Goal: Download file/media

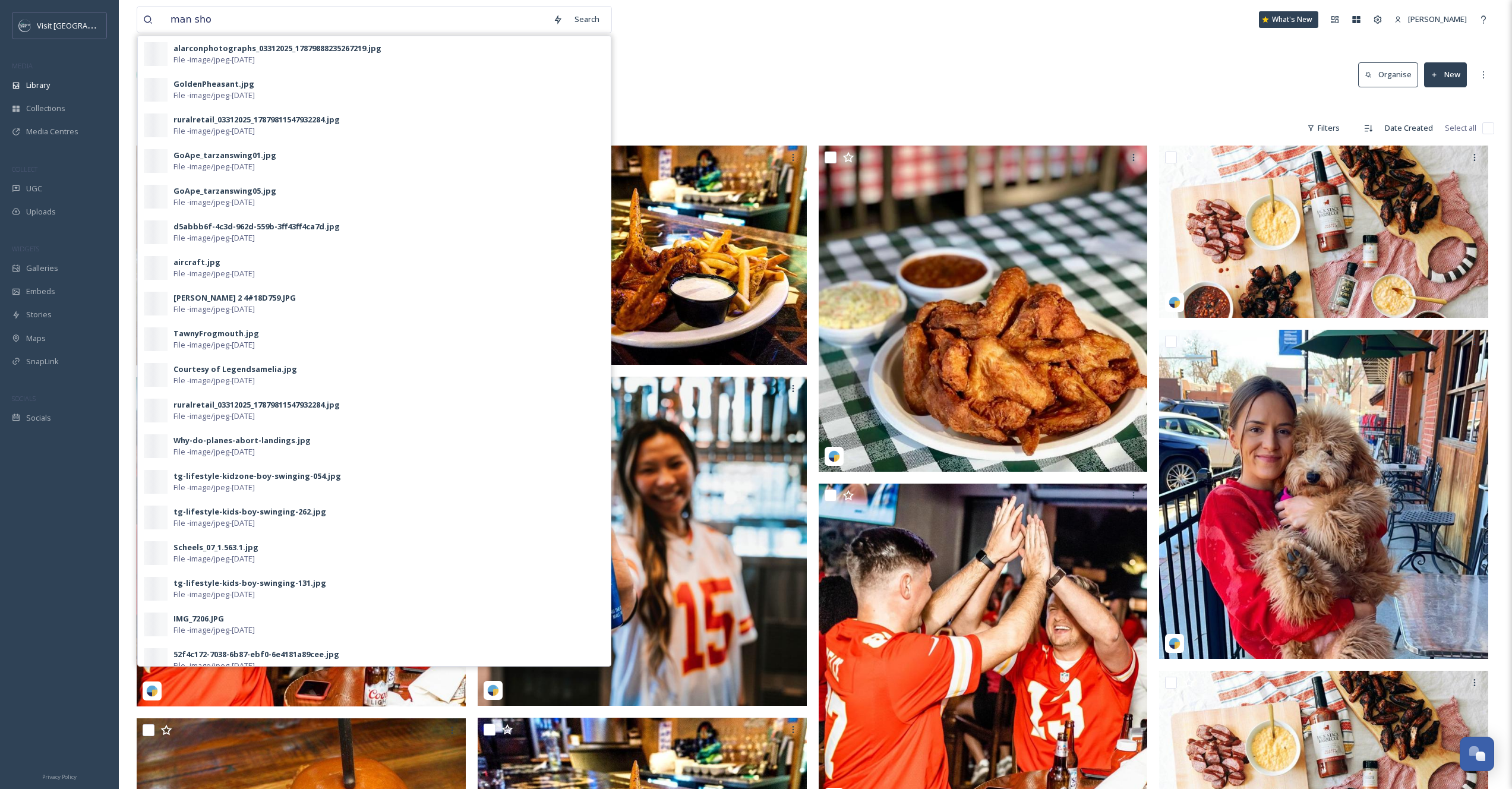
type input "man shop"
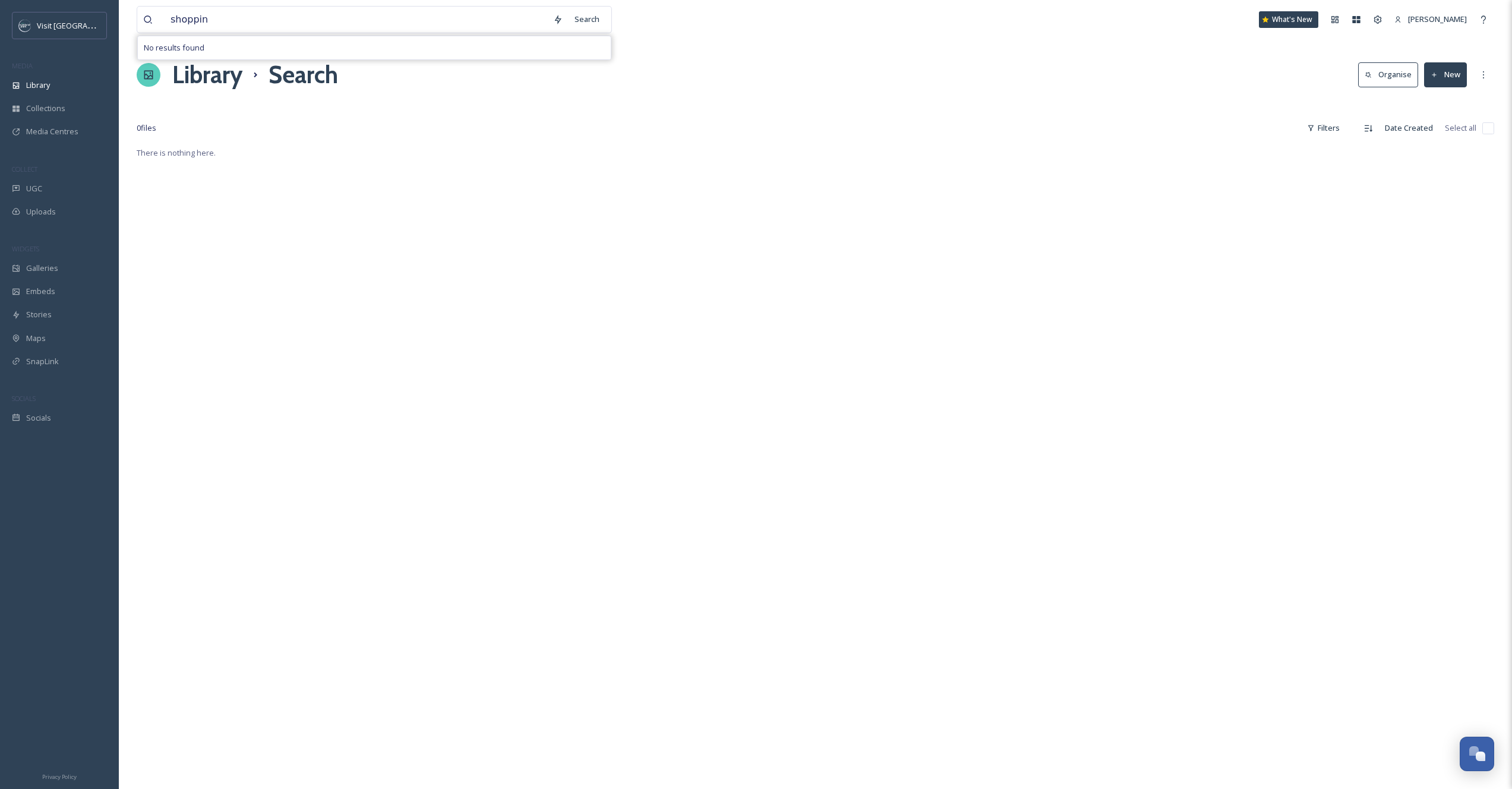
type input "shopping"
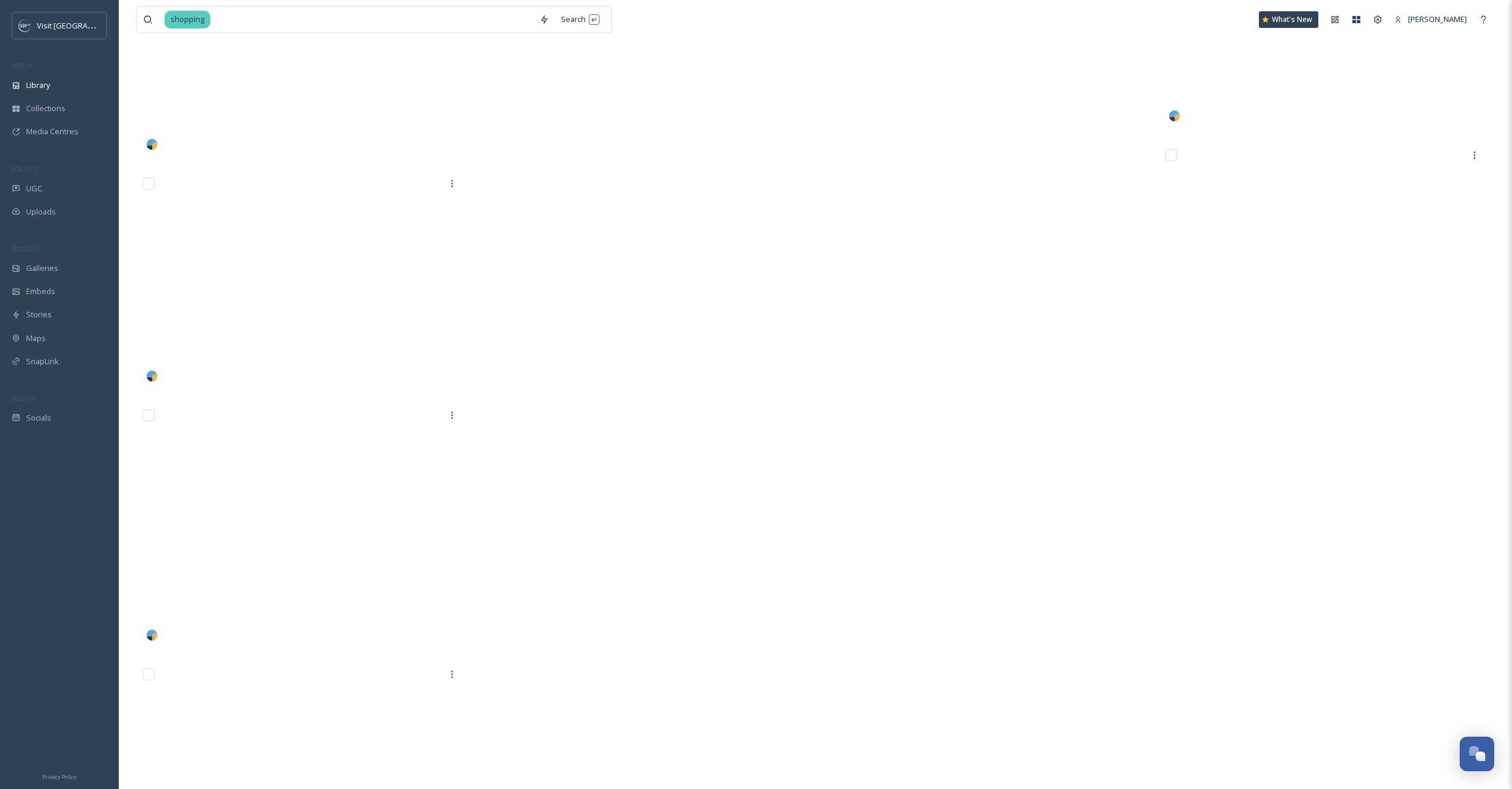
scroll to position [30454, 0]
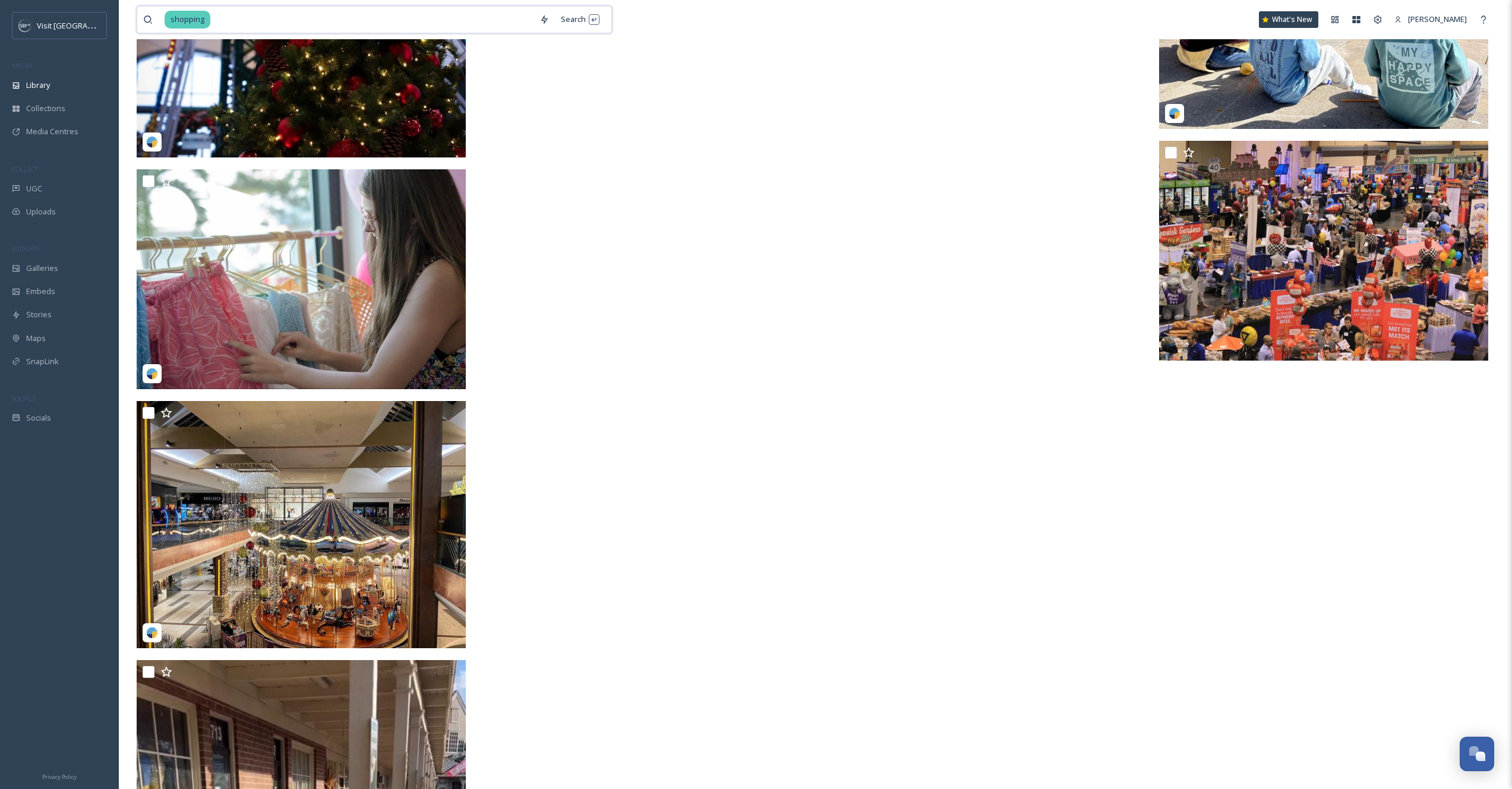
click at [231, 17] on input at bounding box center [372, 19] width 322 height 26
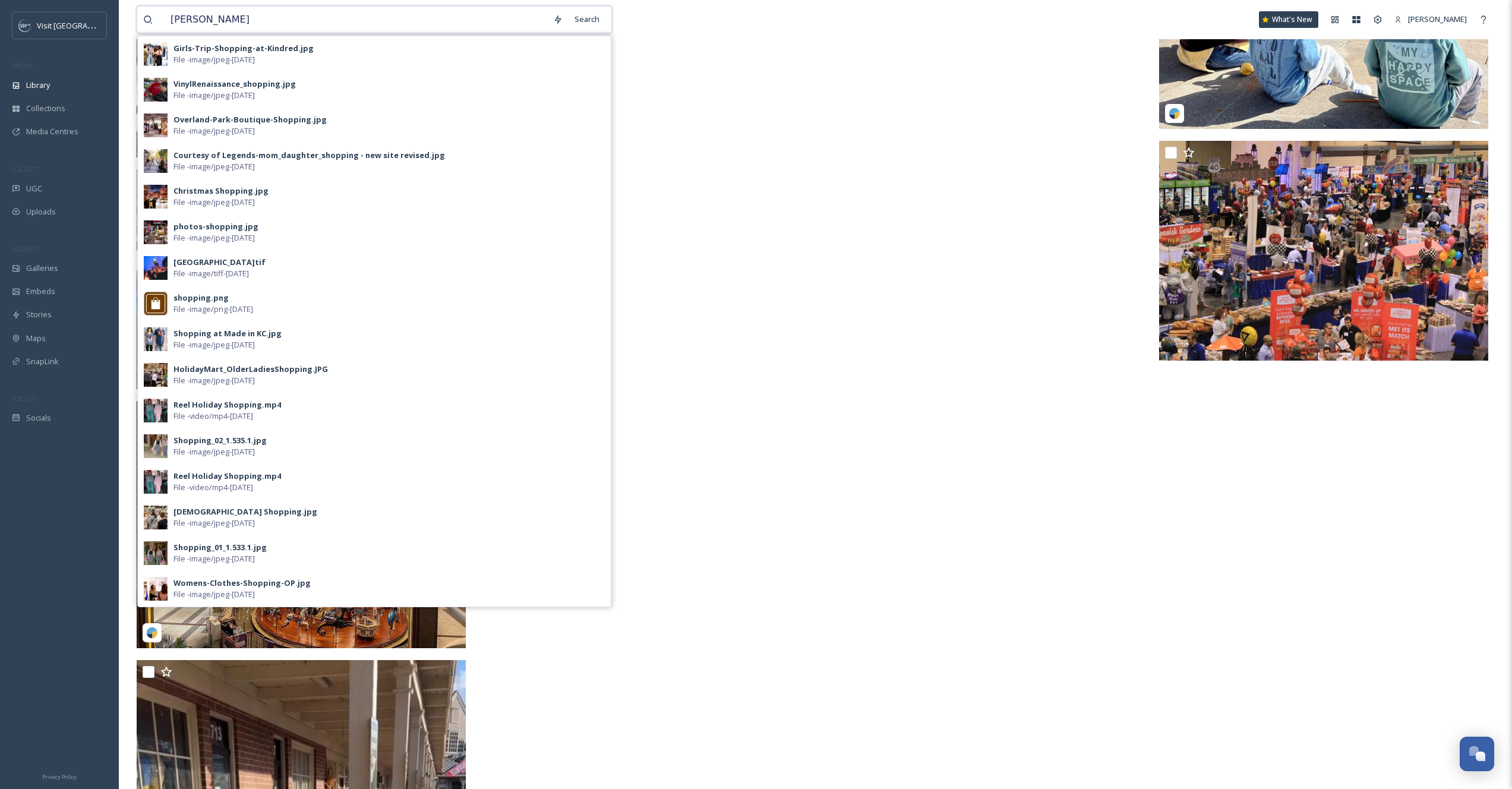
type input "[PERSON_NAME]"
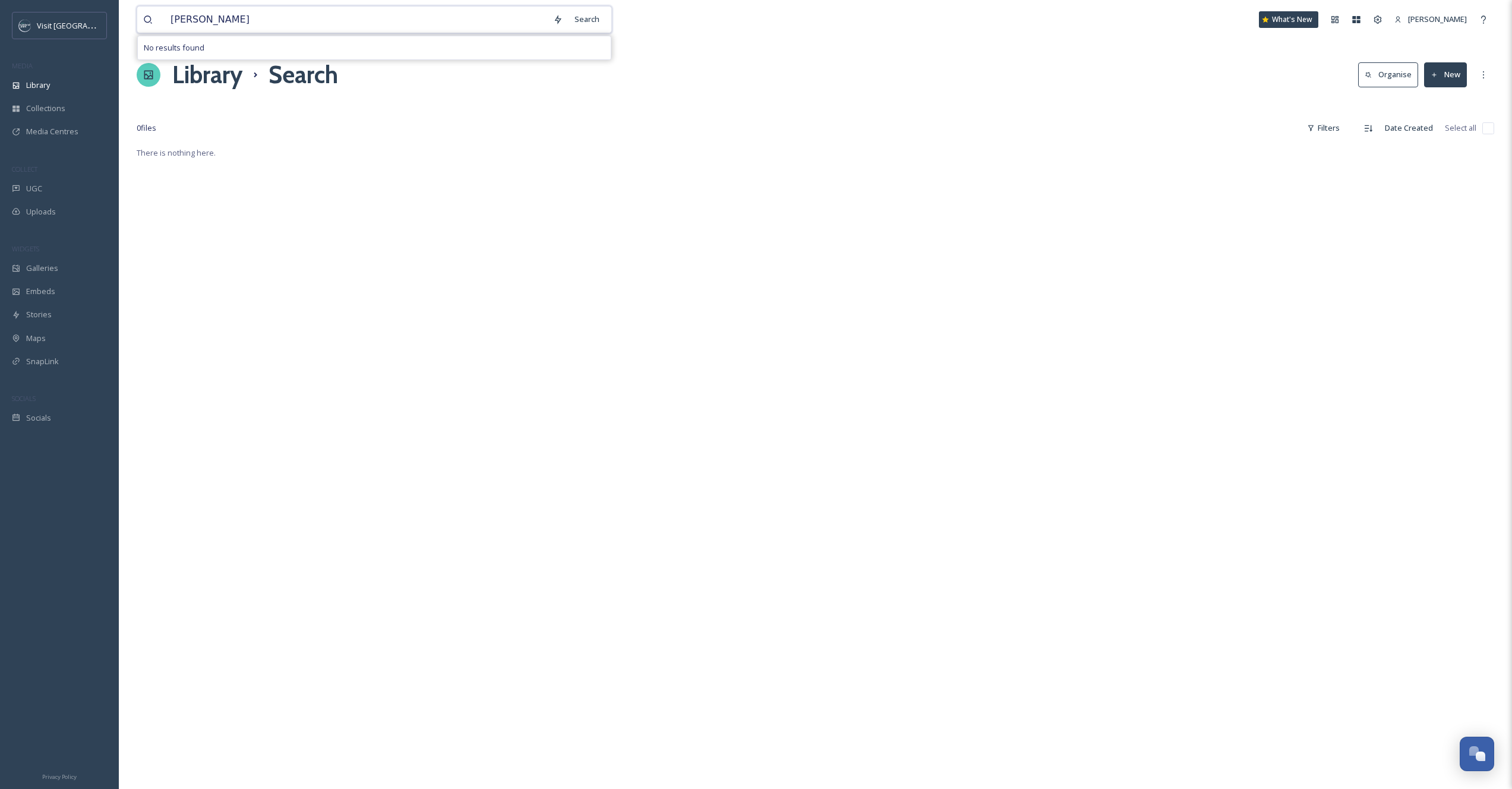
click at [229, 12] on input "[PERSON_NAME]" at bounding box center [356, 19] width 383 height 26
type input "toy shop"
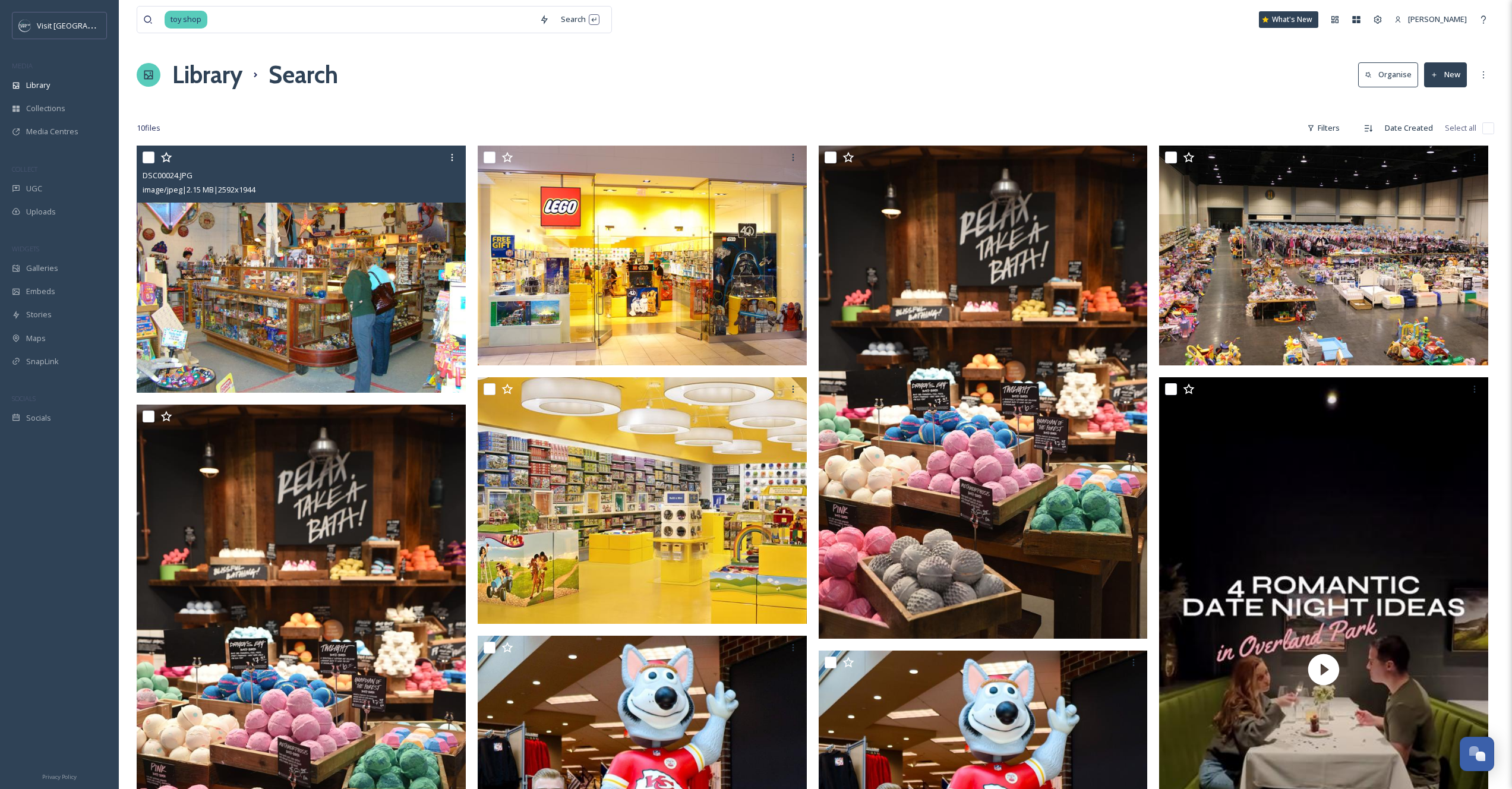
click at [316, 288] on img at bounding box center [301, 269] width 329 height 247
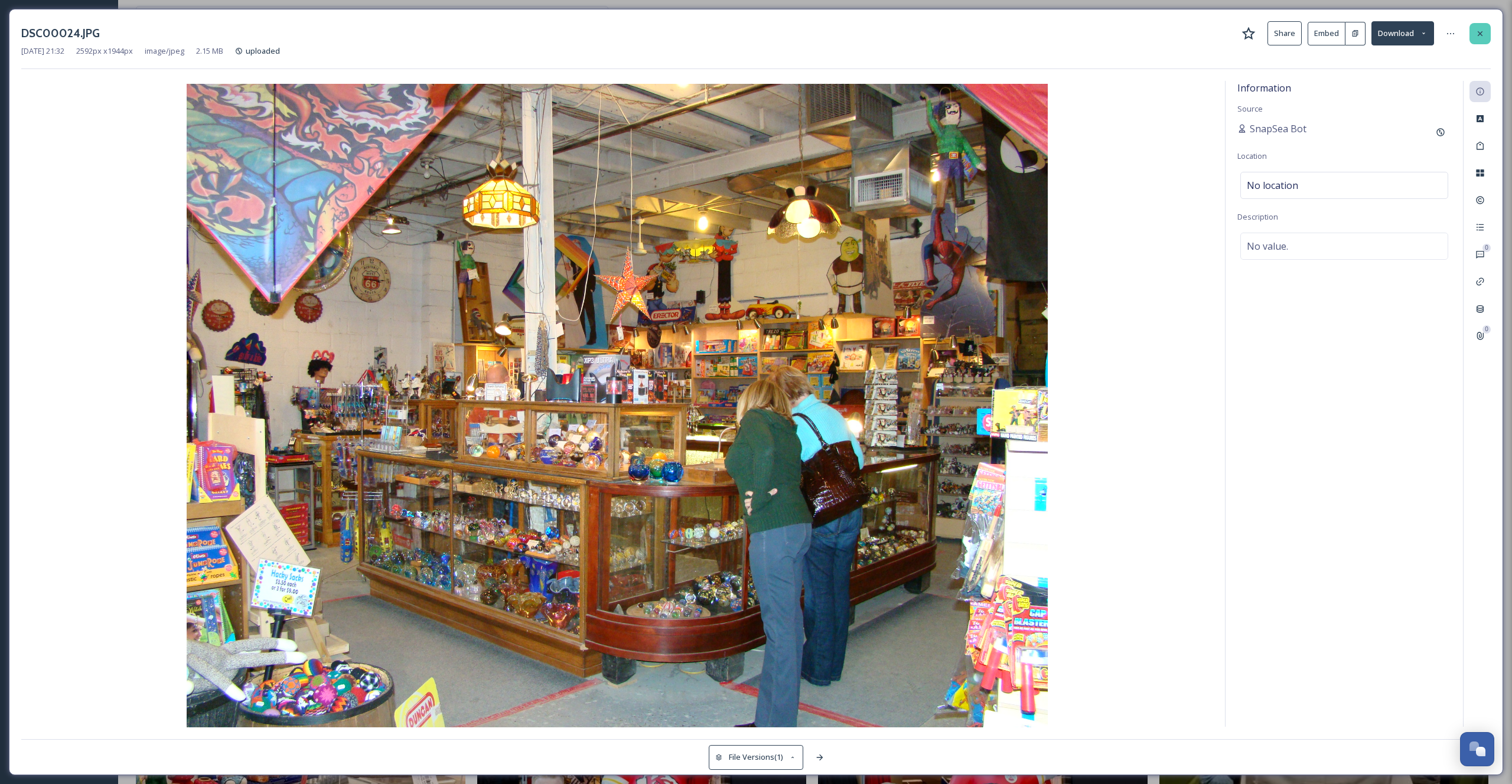
click at [1489, 31] on div at bounding box center [1480, 34] width 21 height 21
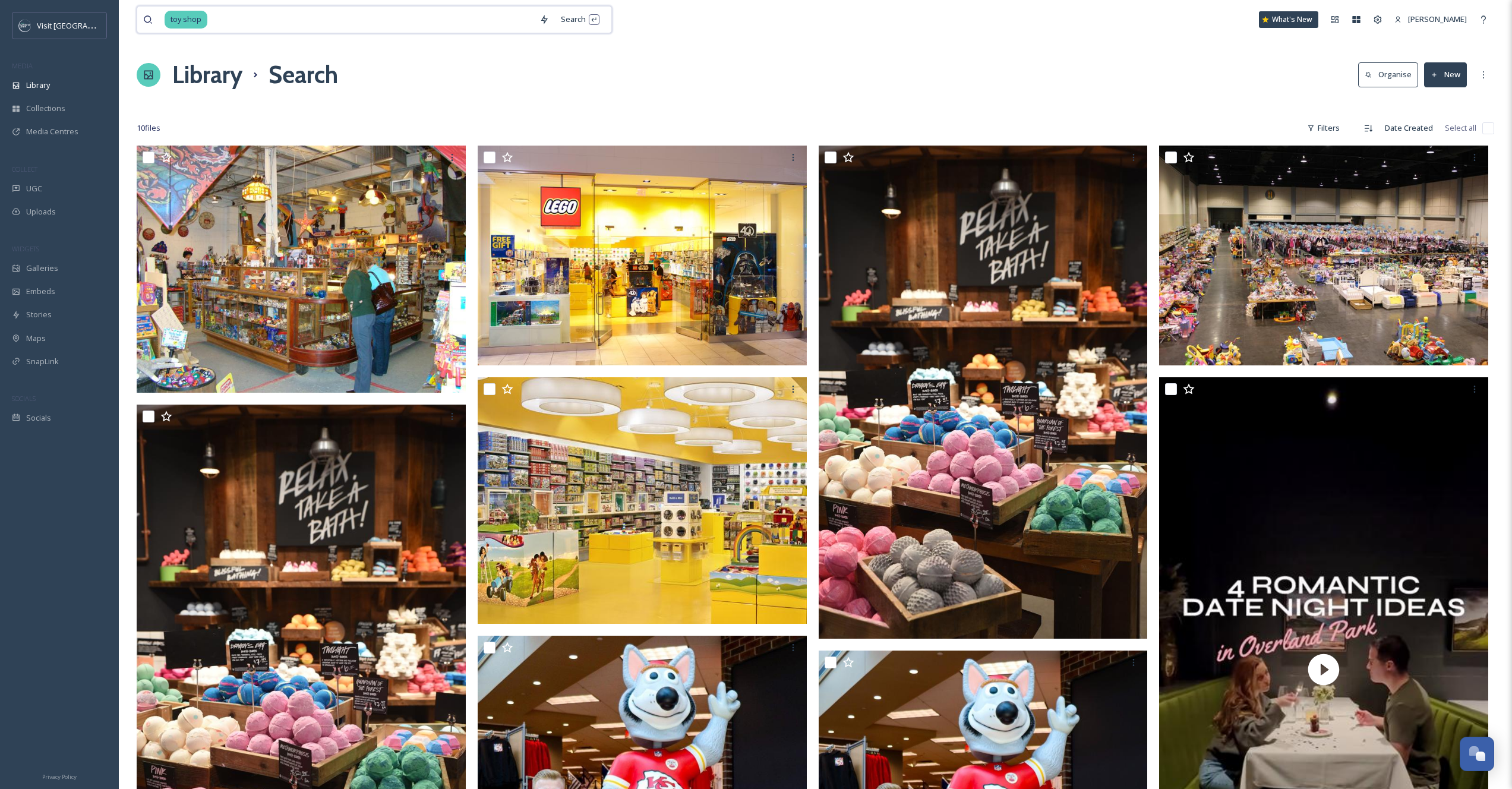
click at [265, 15] on input at bounding box center [370, 19] width 325 height 26
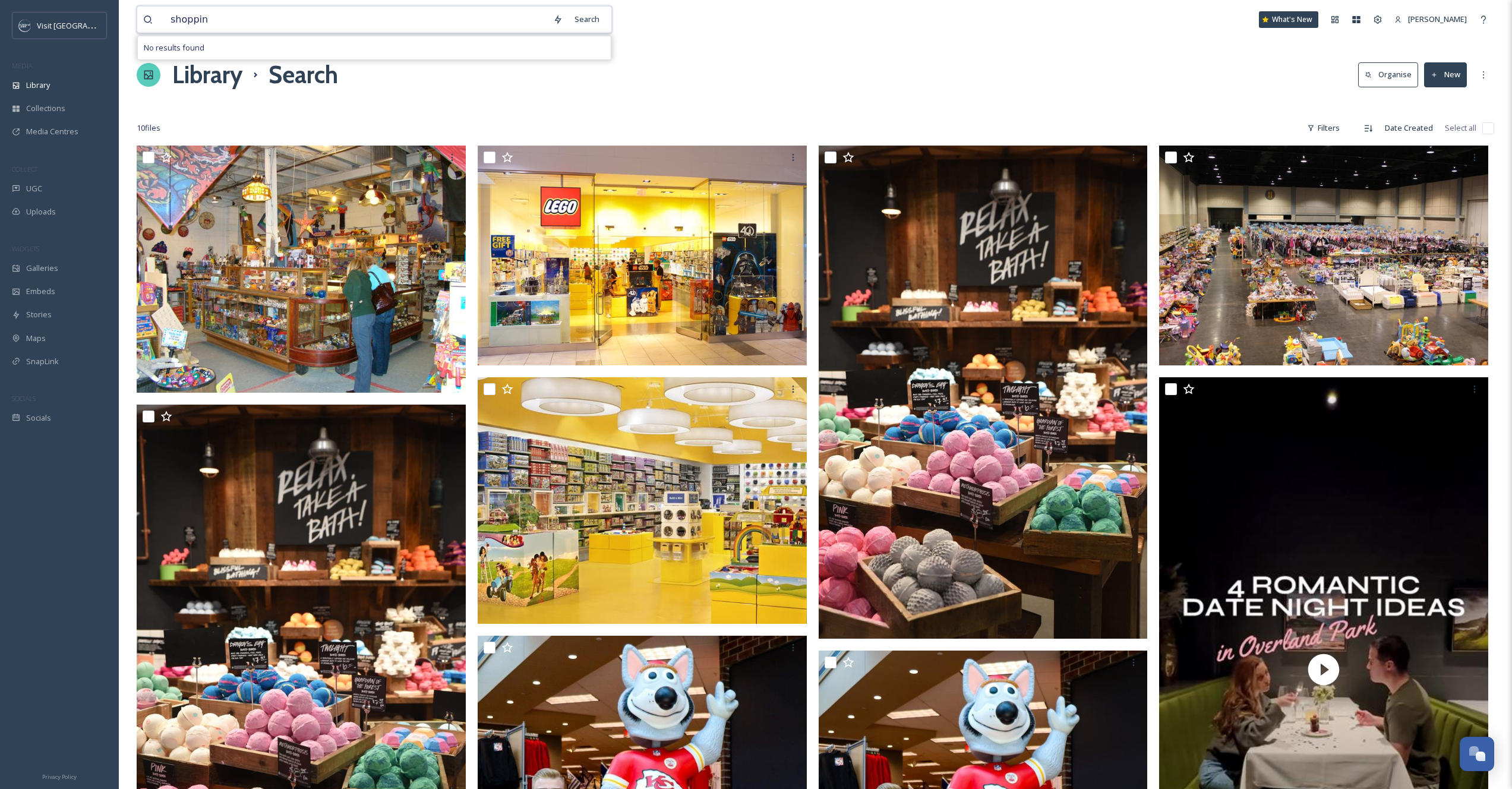
type input "shopping"
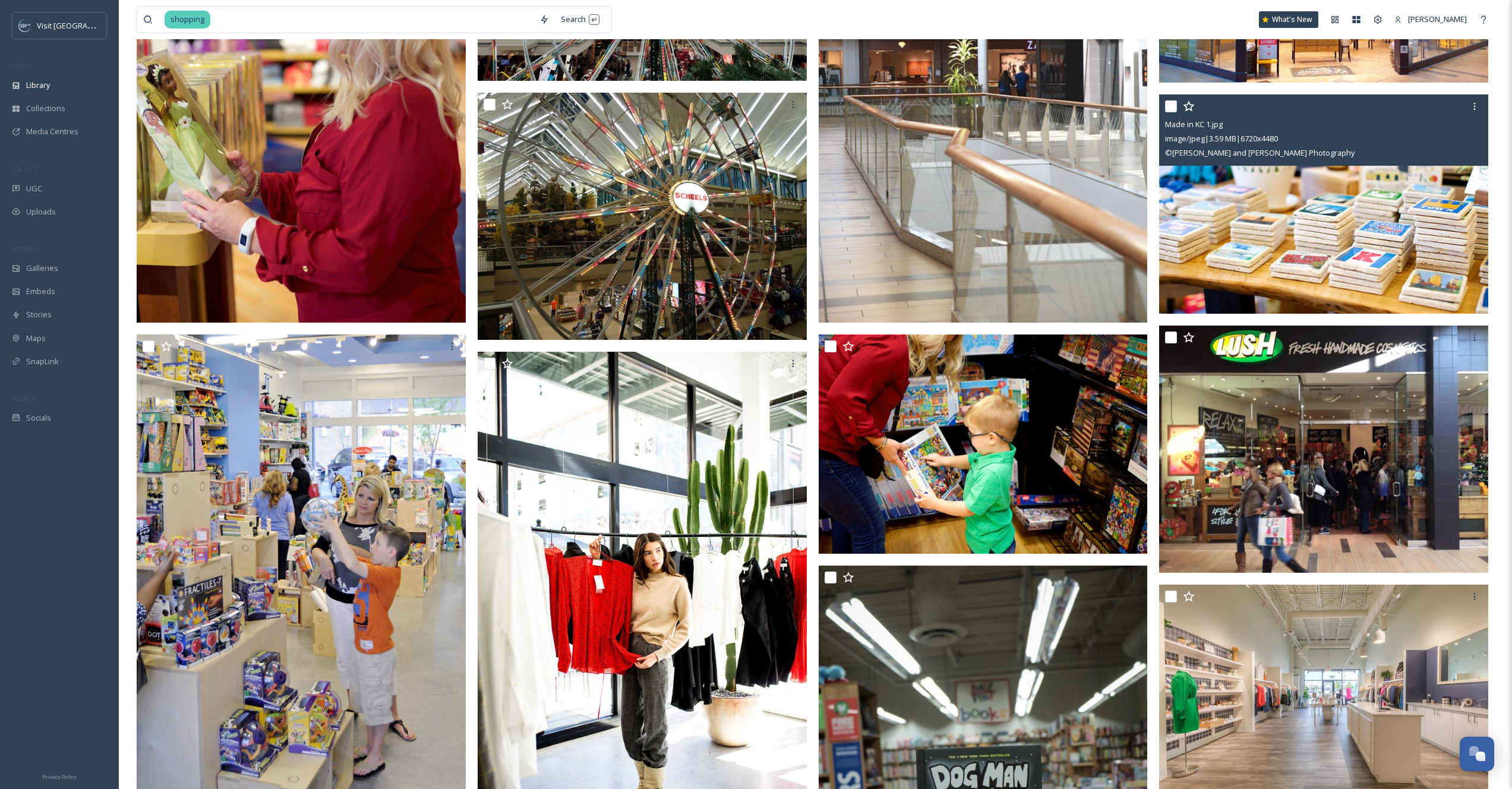
scroll to position [19207, 0]
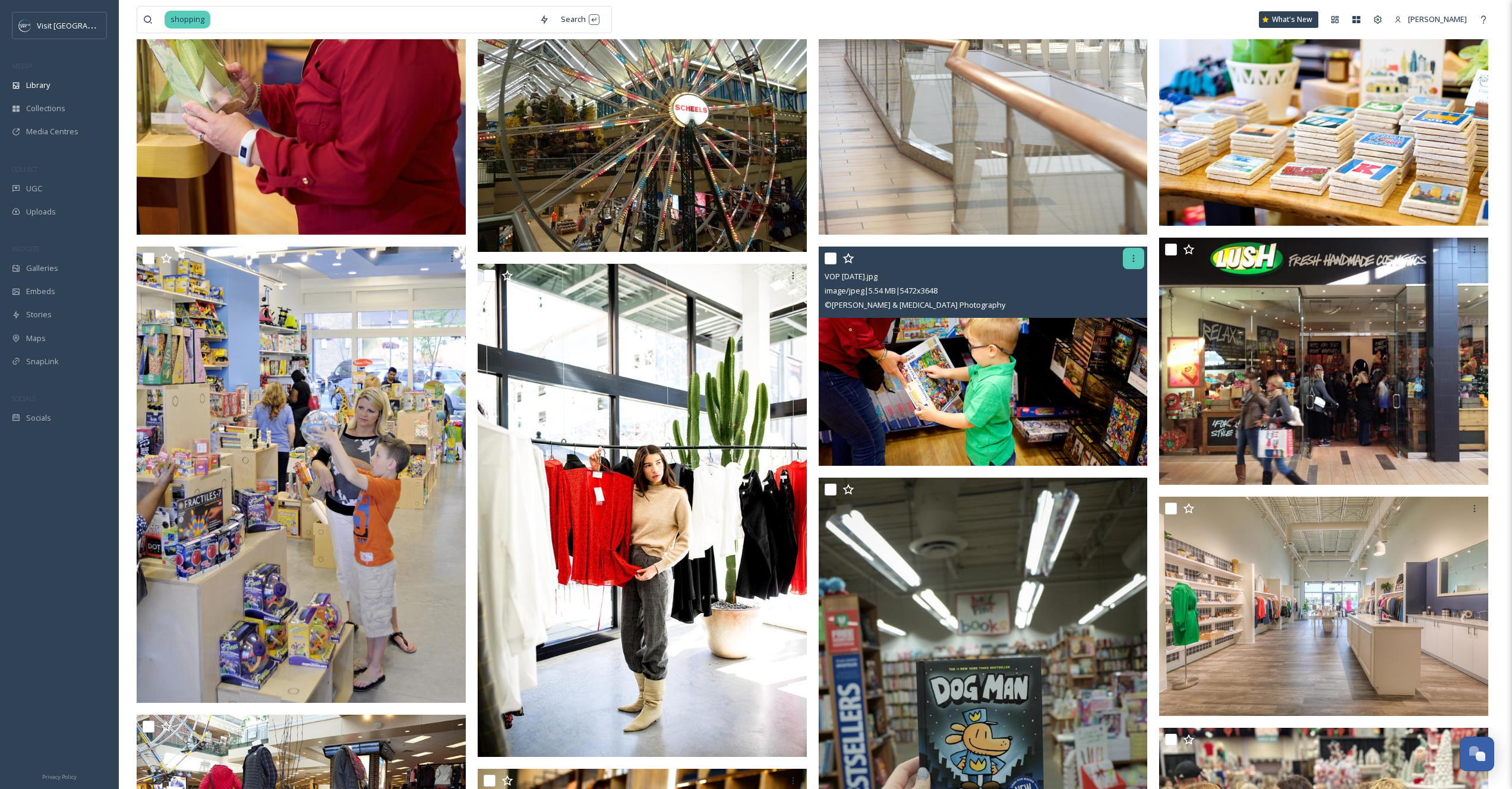
click at [1142, 255] on div at bounding box center [1134, 258] width 22 height 22
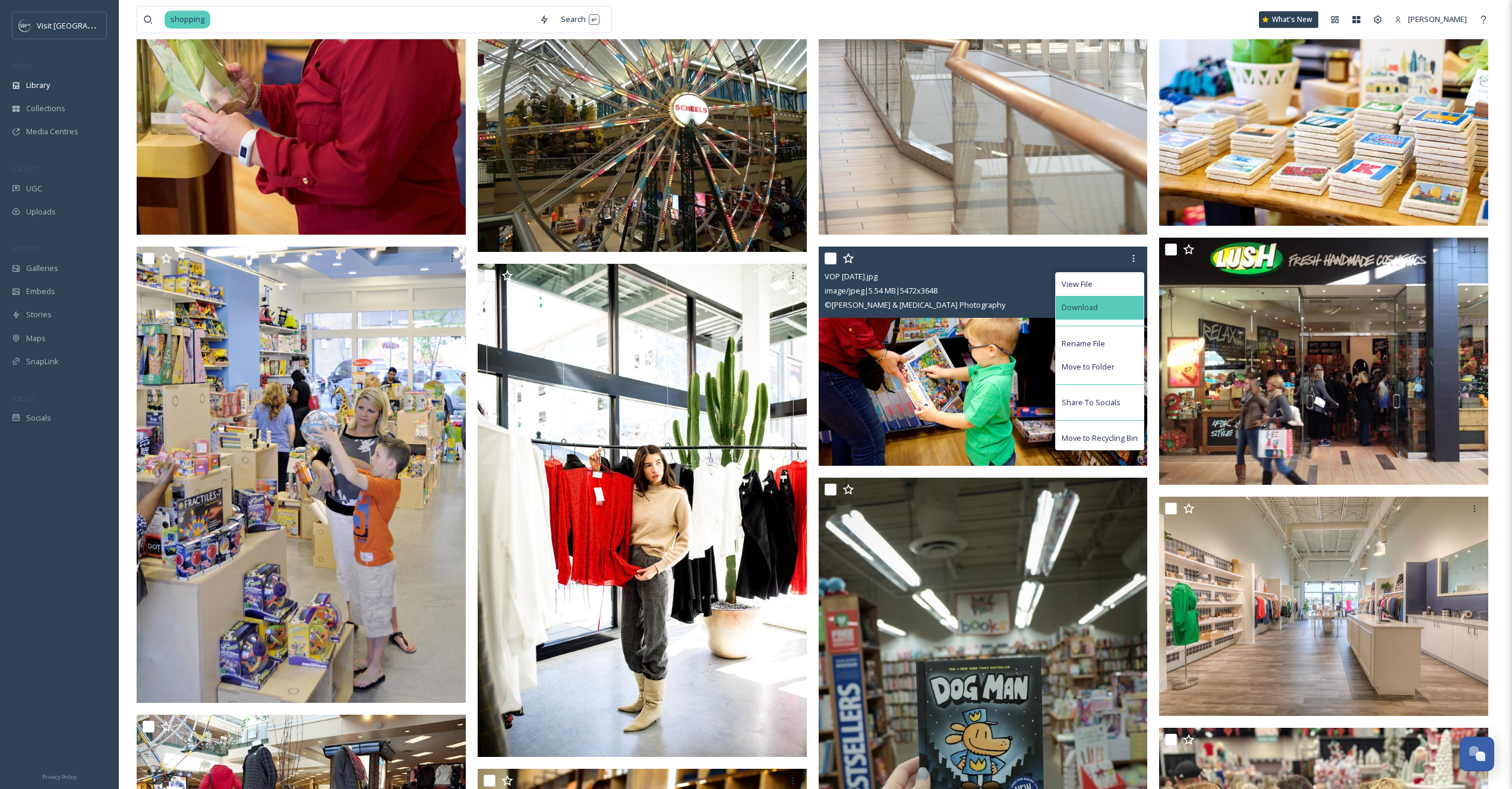
click at [1095, 305] on span "Download" at bounding box center [1079, 307] width 36 height 12
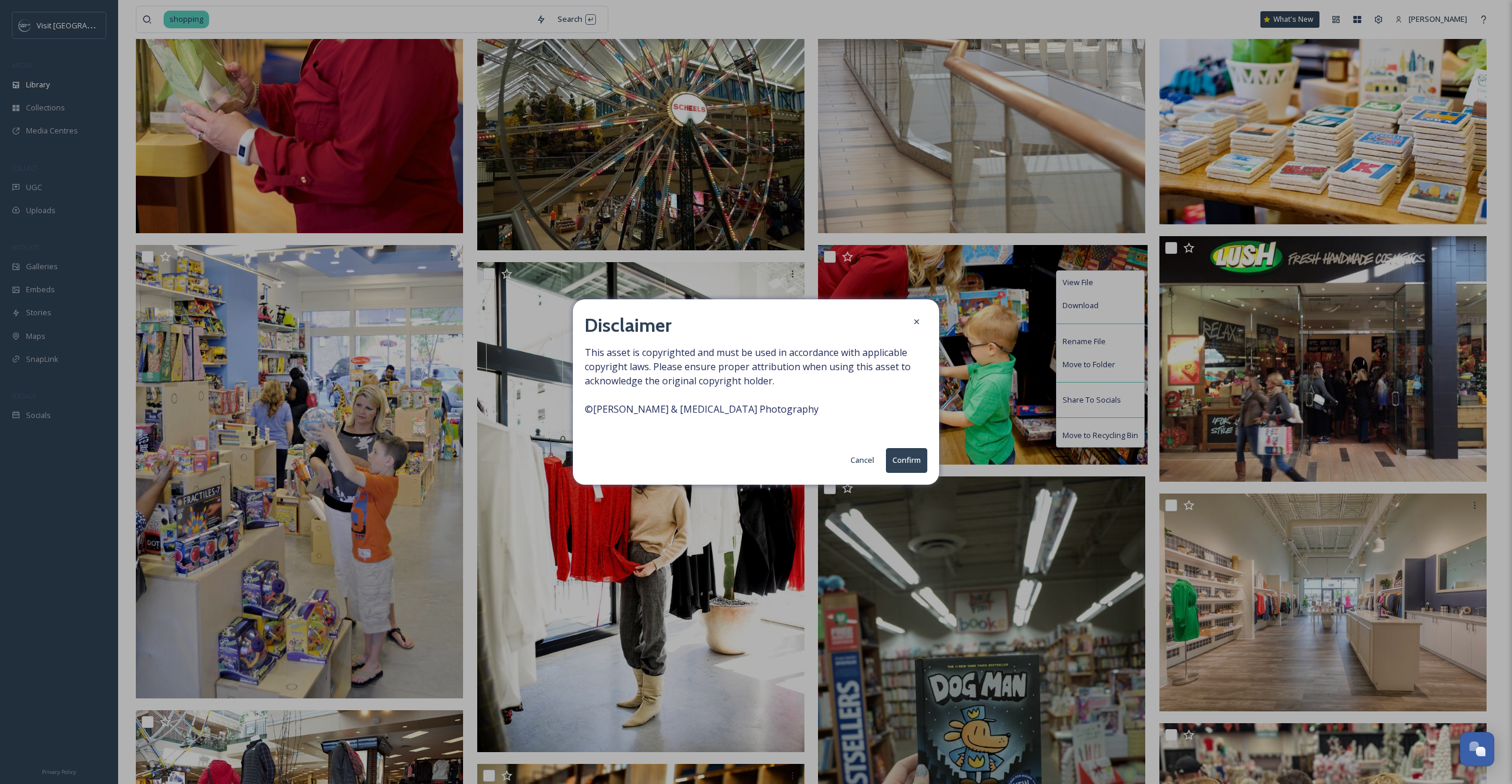
click at [916, 458] on button "Confirm" at bounding box center [906, 461] width 41 height 25
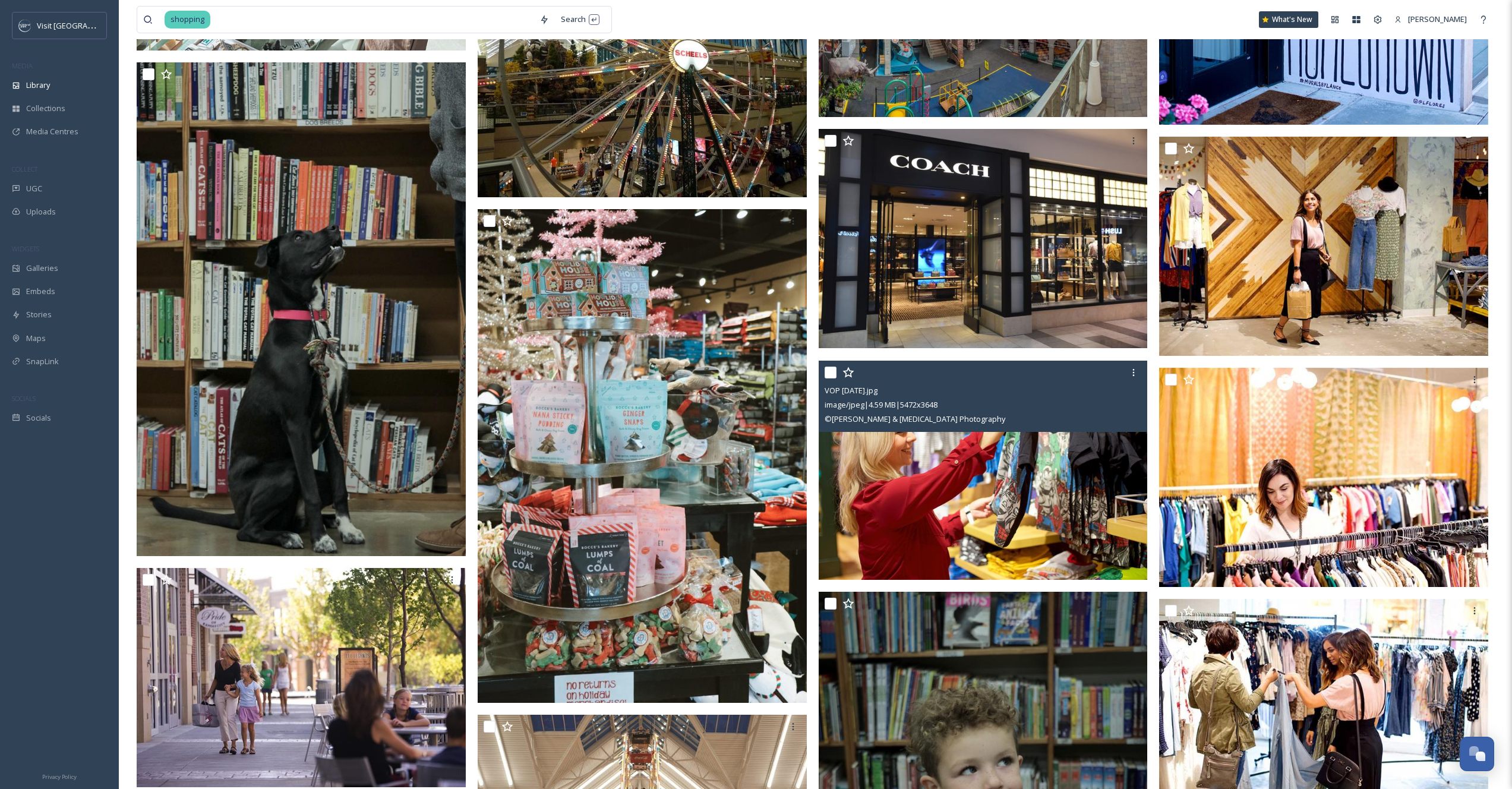
scroll to position [21433, 0]
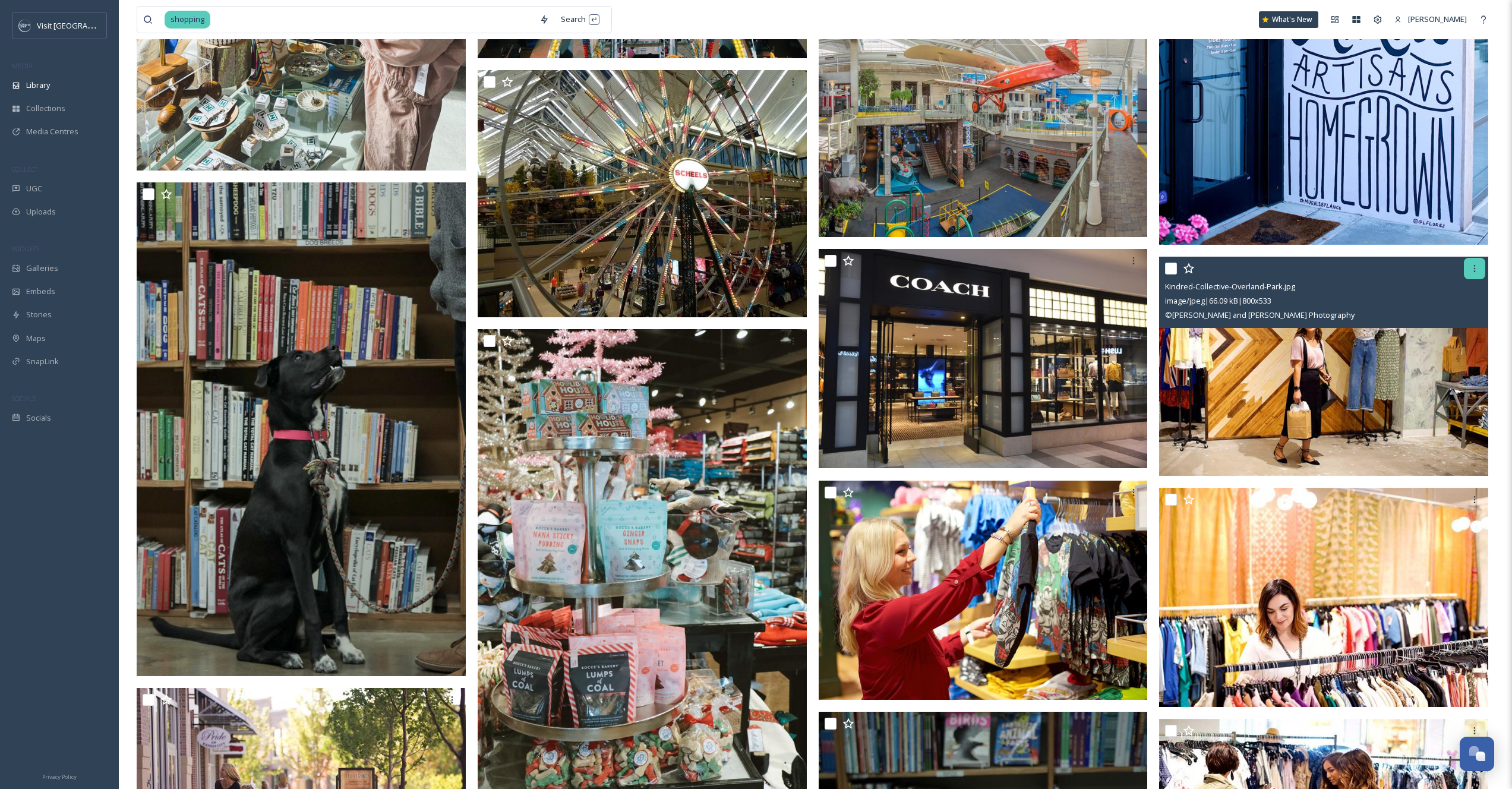
click at [1477, 270] on icon at bounding box center [1474, 268] width 9 height 9
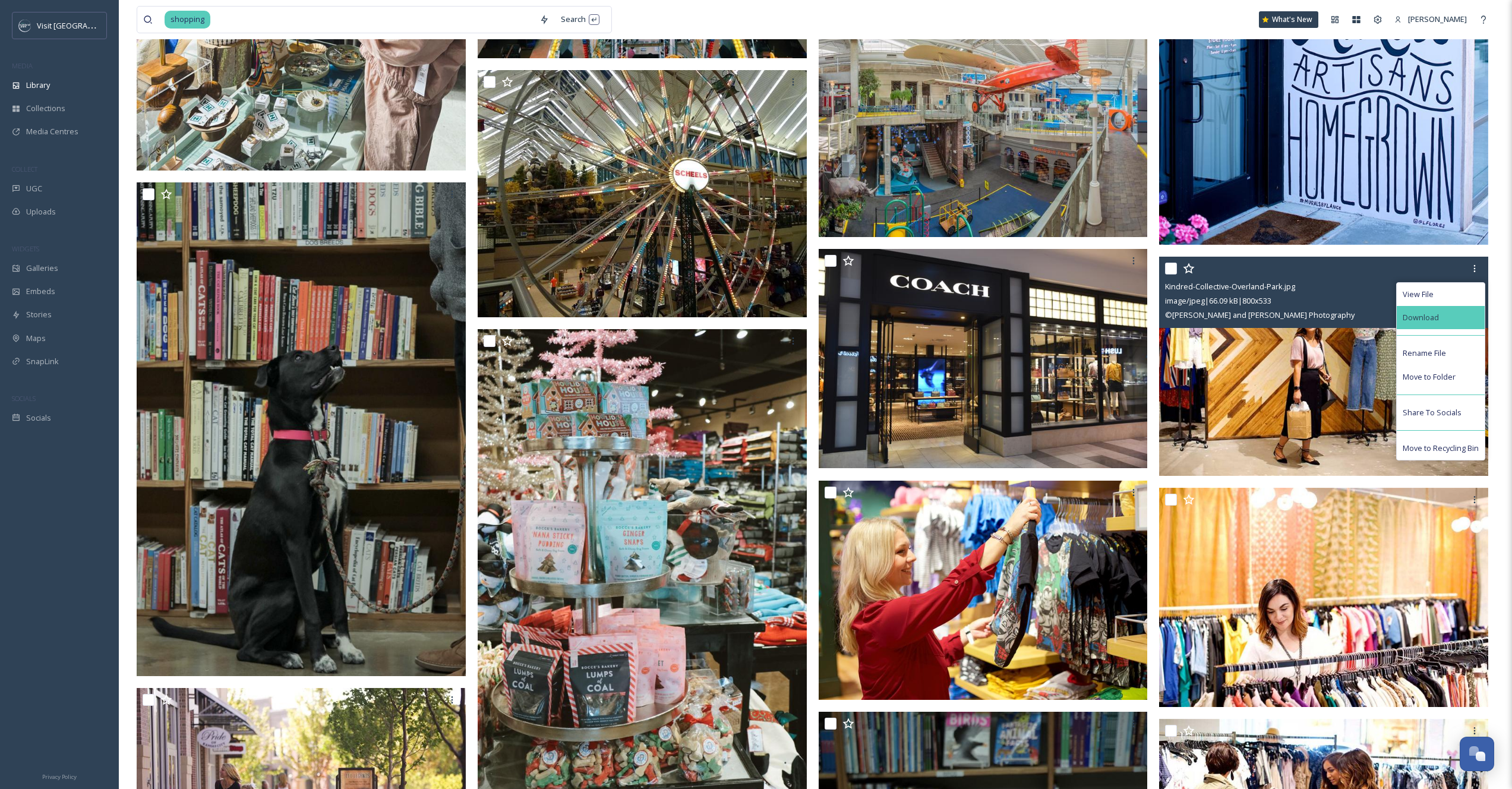
click at [1423, 319] on span "Download" at bounding box center [1420, 317] width 36 height 12
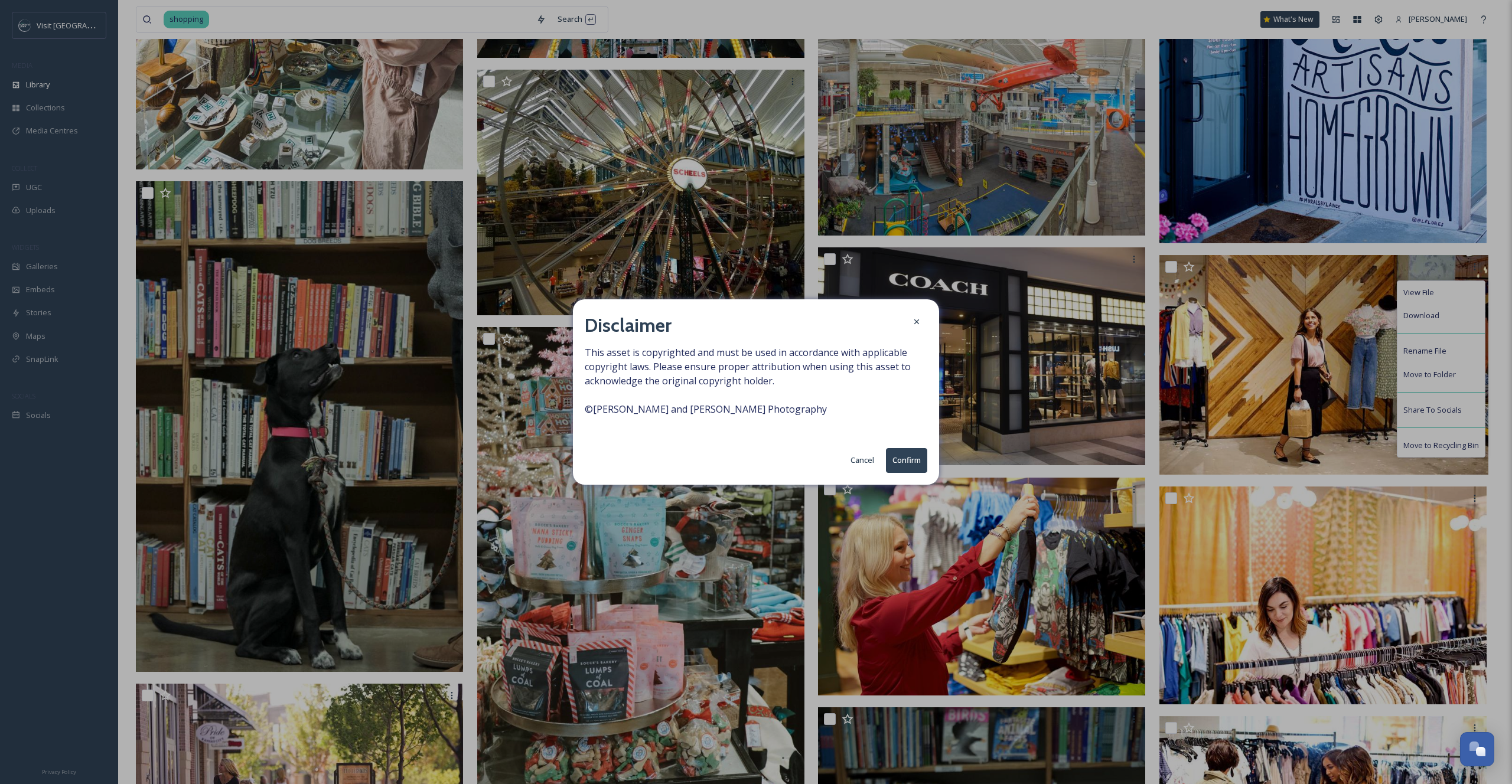
click at [895, 469] on button "Confirm" at bounding box center [906, 461] width 41 height 25
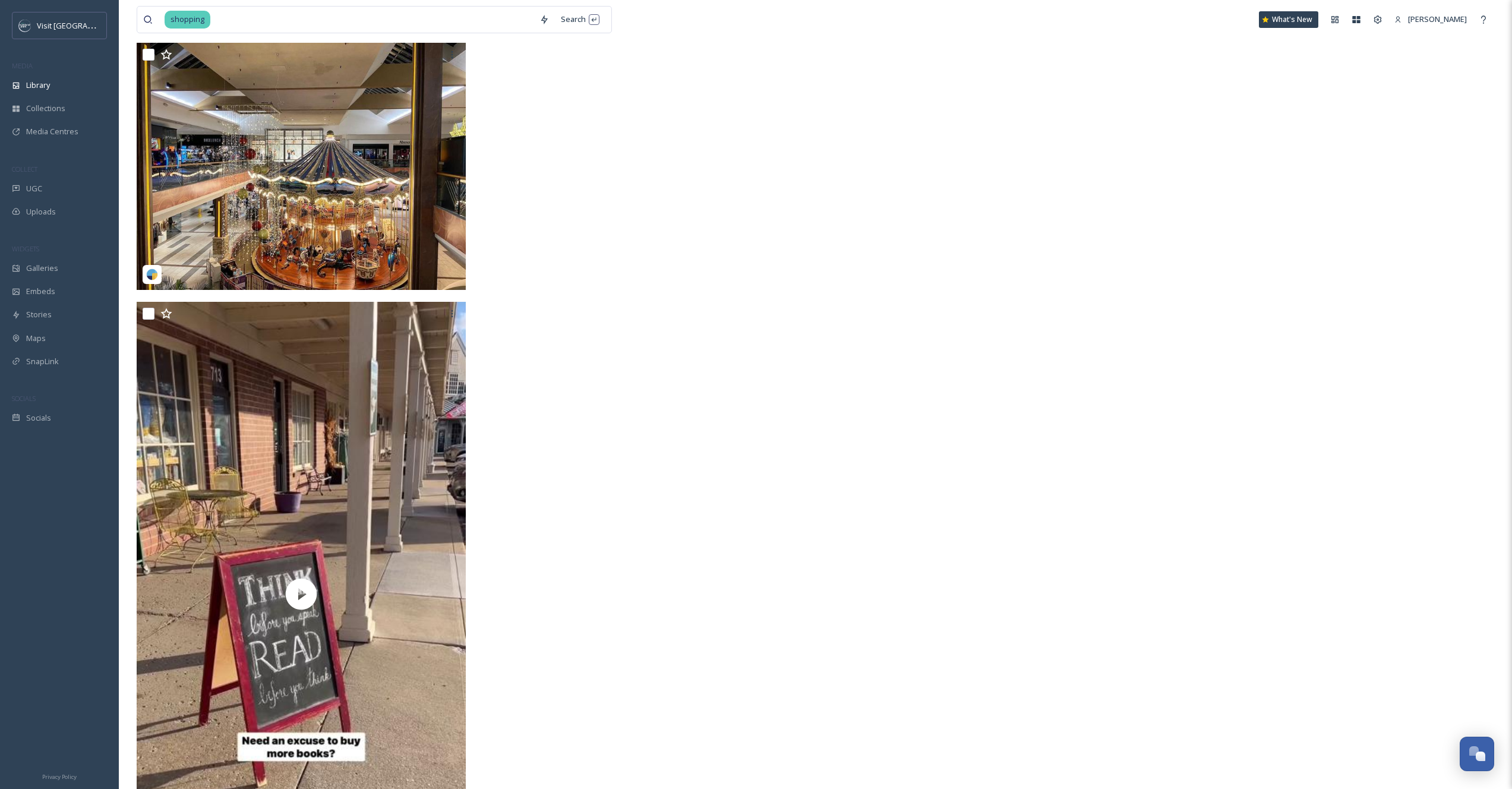
scroll to position [30930, 0]
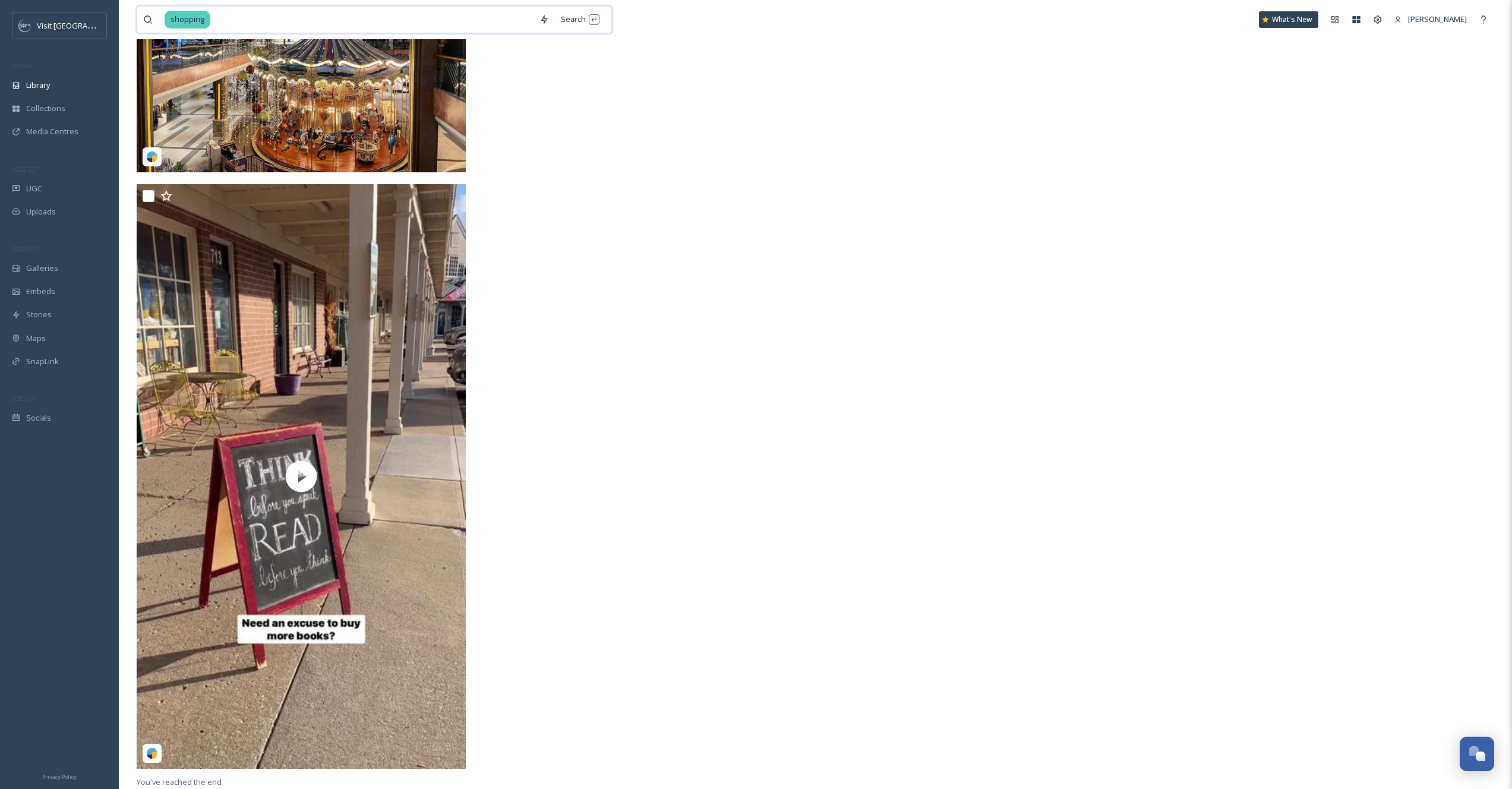
click at [251, 32] on div "shopping Search" at bounding box center [374, 19] width 475 height 27
type input "fat brain toy"
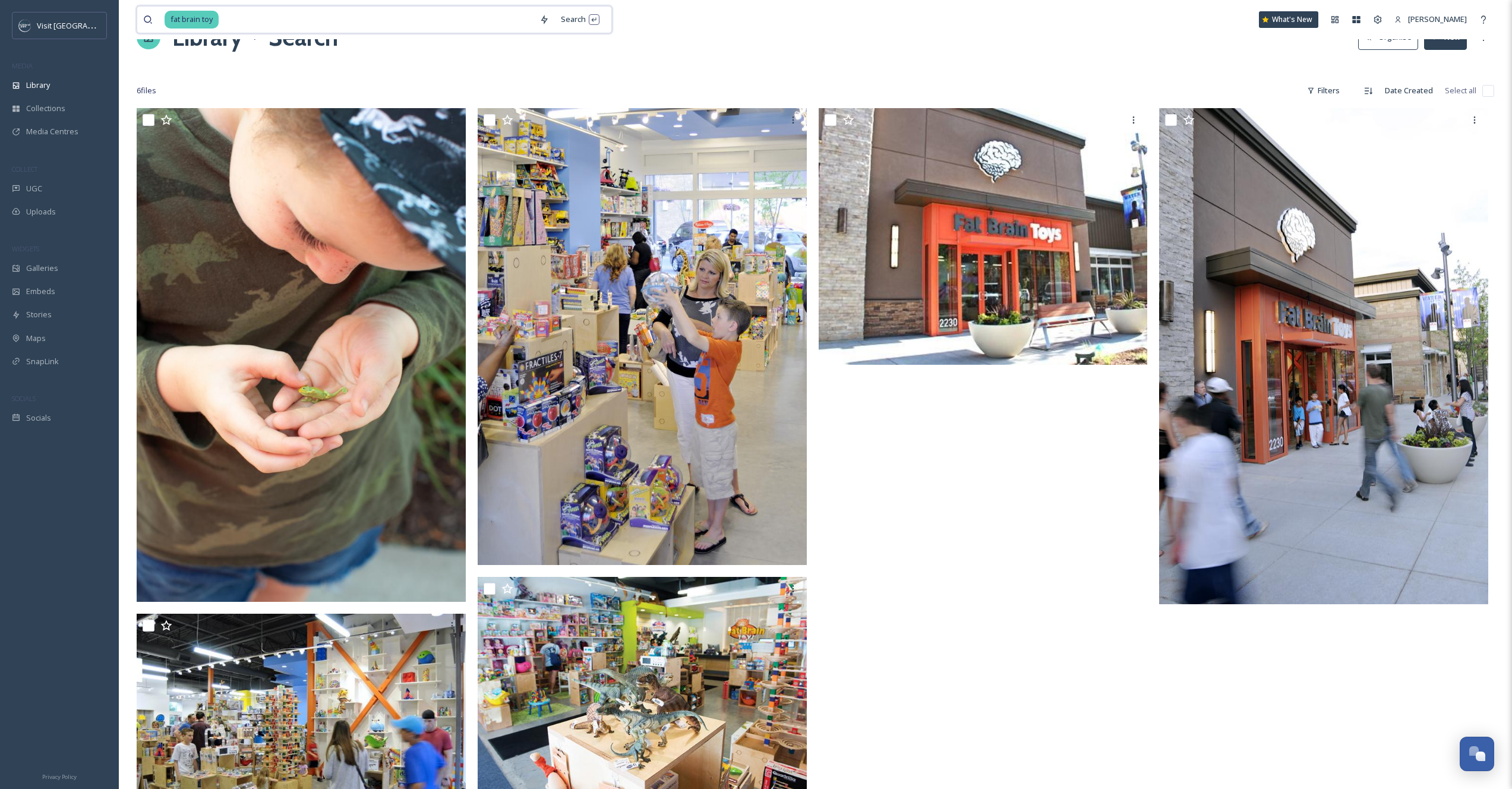
scroll to position [20, 0]
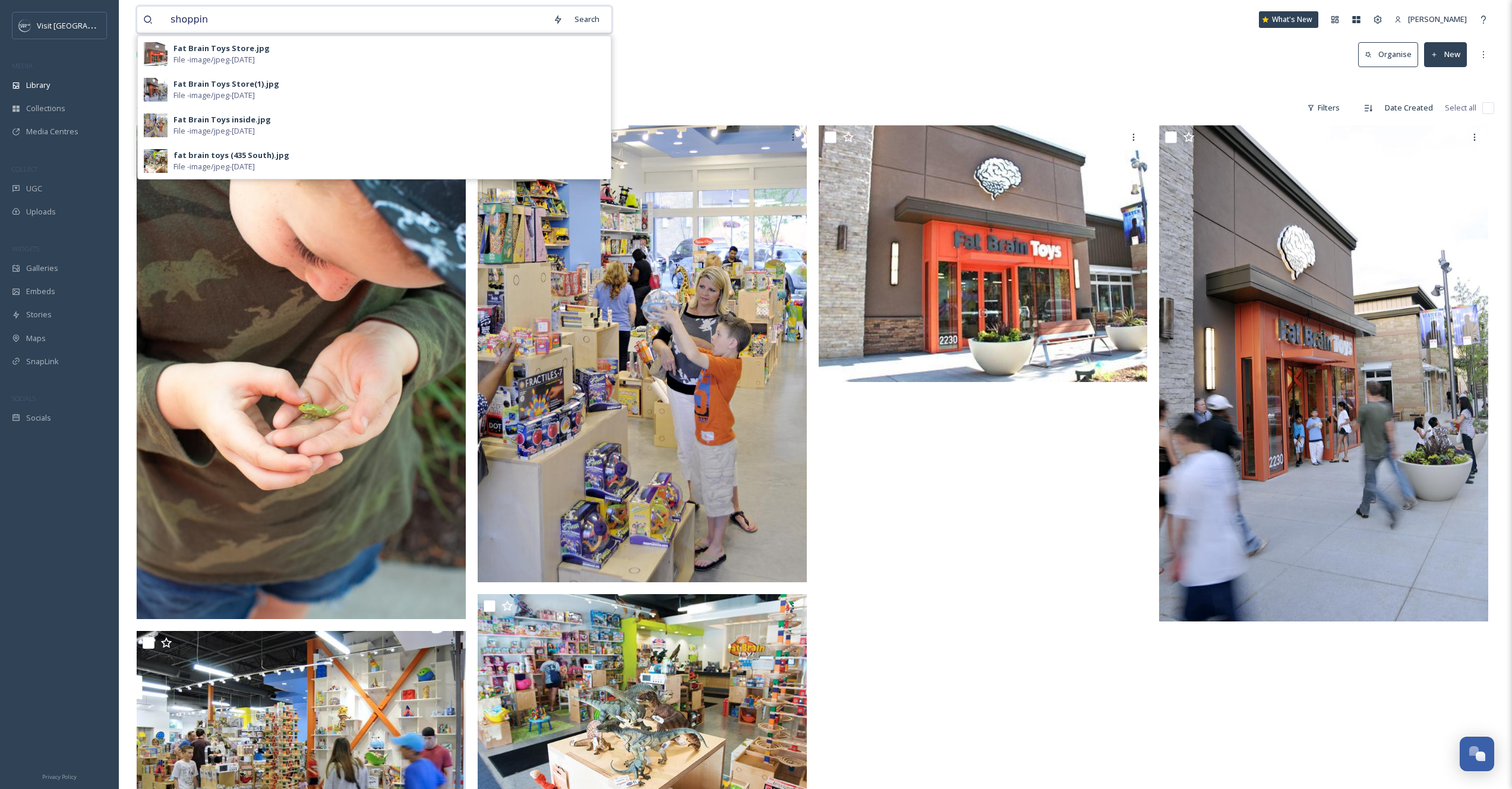
type input "shopping"
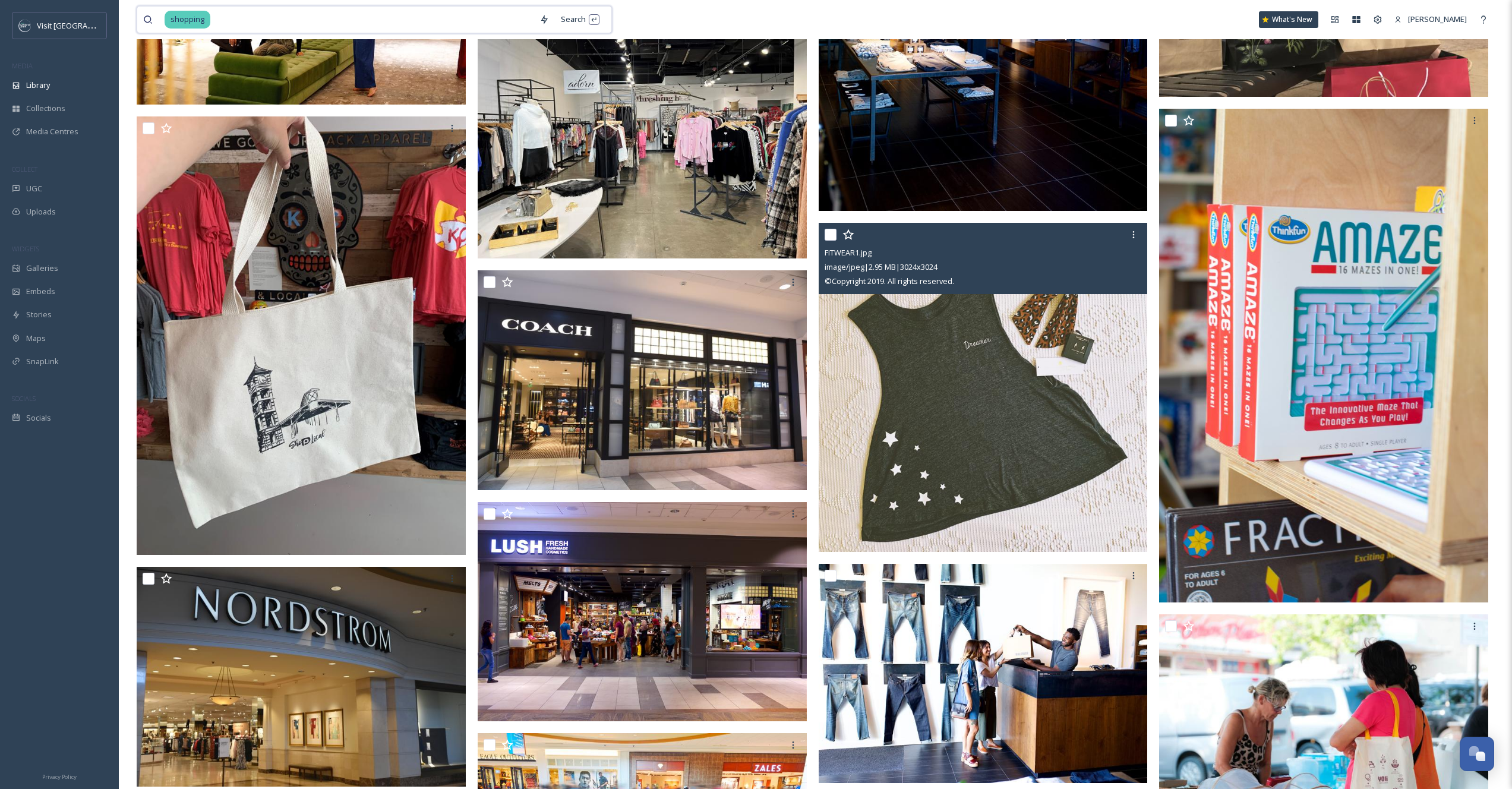
scroll to position [14679, 0]
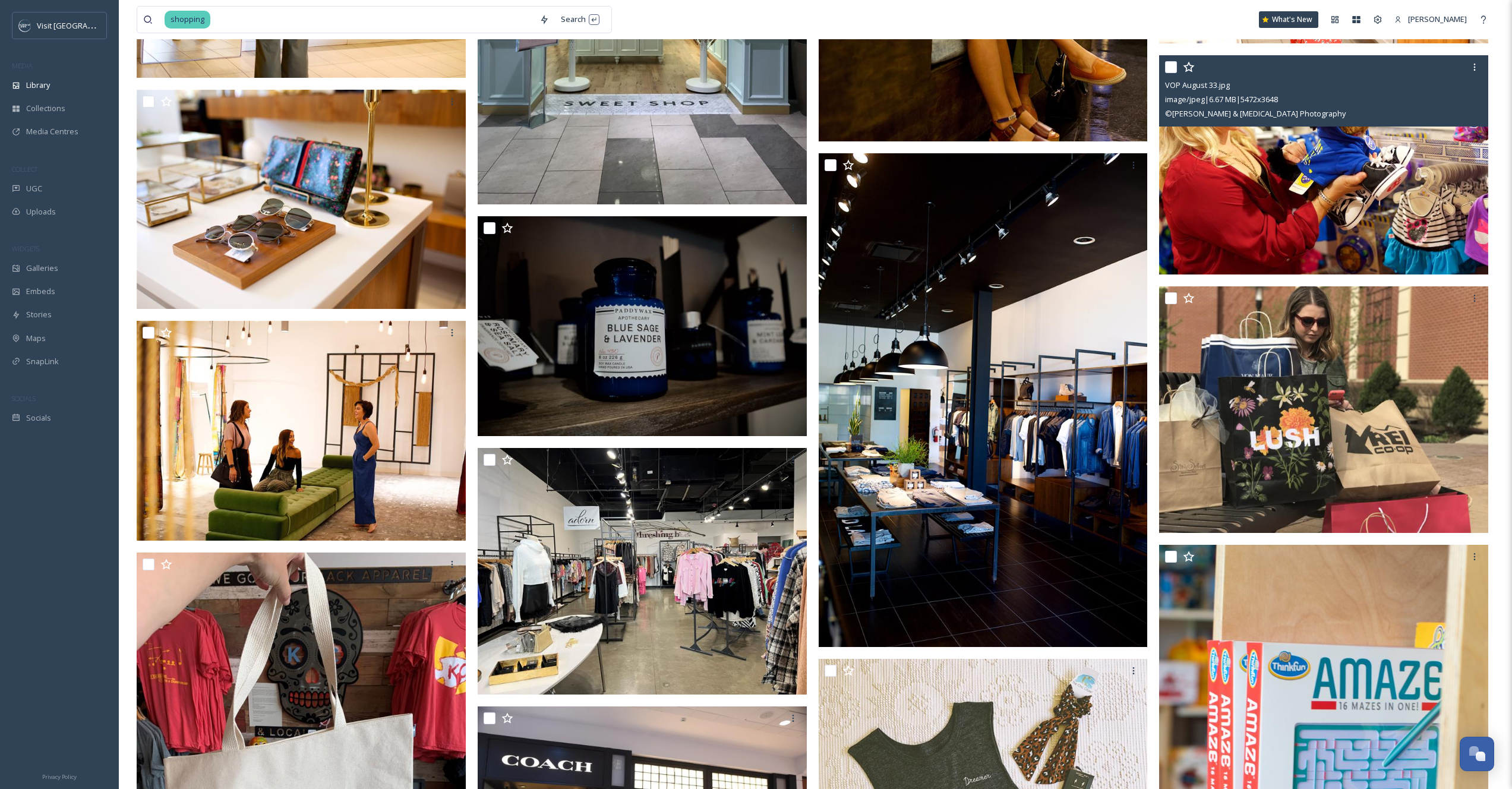
click at [1436, 160] on img at bounding box center [1324, 164] width 329 height 220
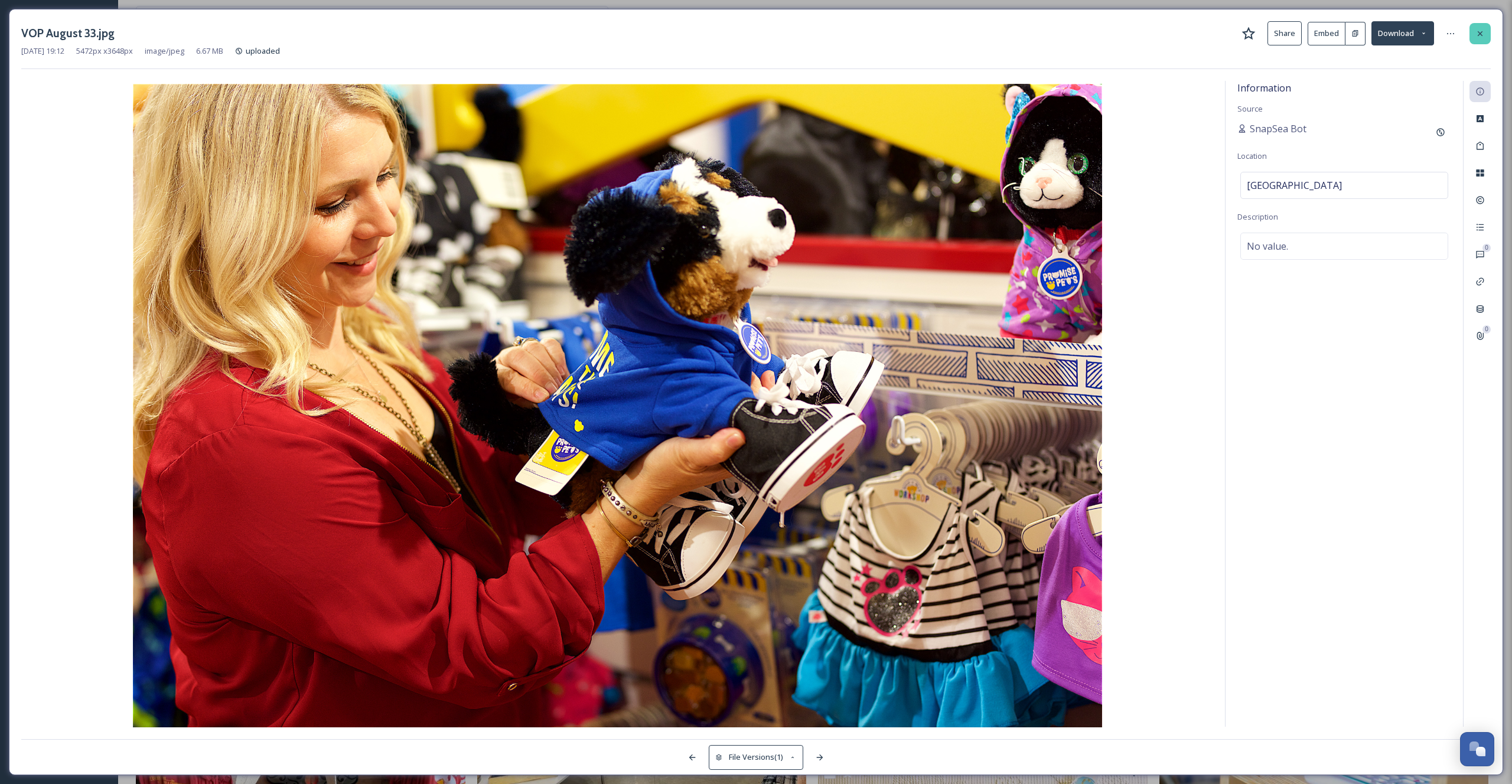
click at [1484, 31] on icon at bounding box center [1480, 34] width 9 height 9
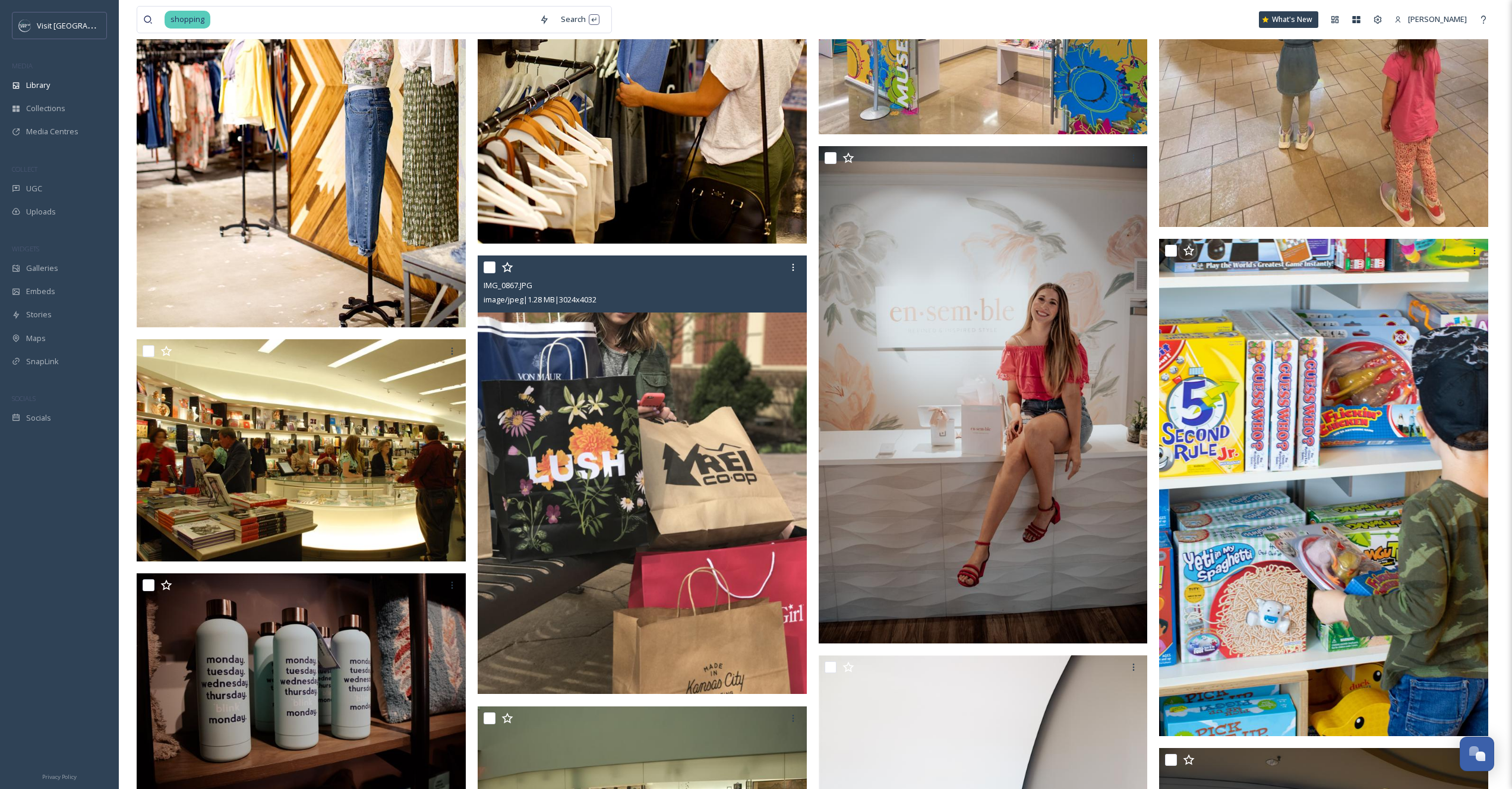
scroll to position [17466, 0]
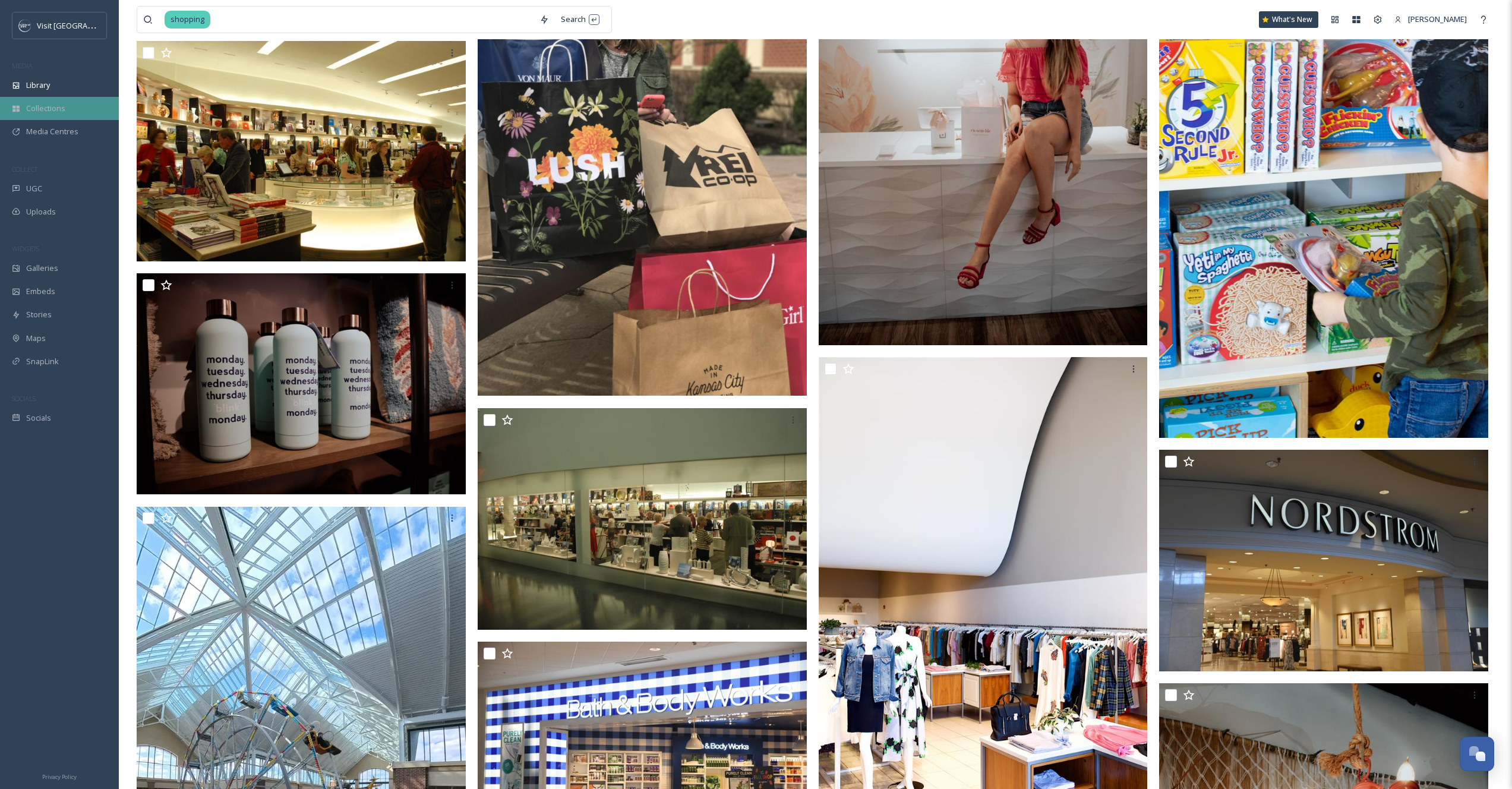
click at [53, 111] on span "Collections" at bounding box center [46, 108] width 39 height 12
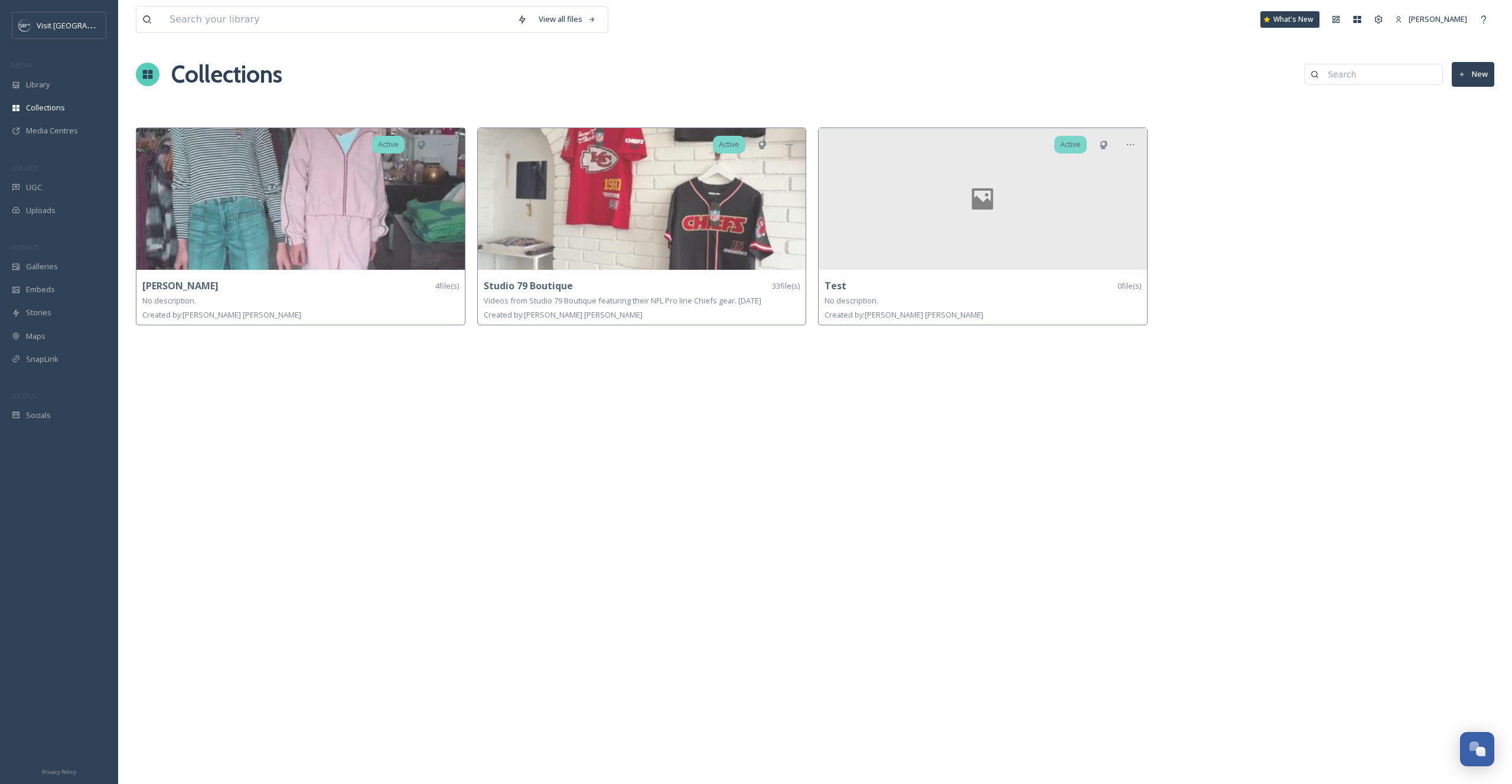
click at [235, 234] on img at bounding box center [301, 198] width 328 height 142
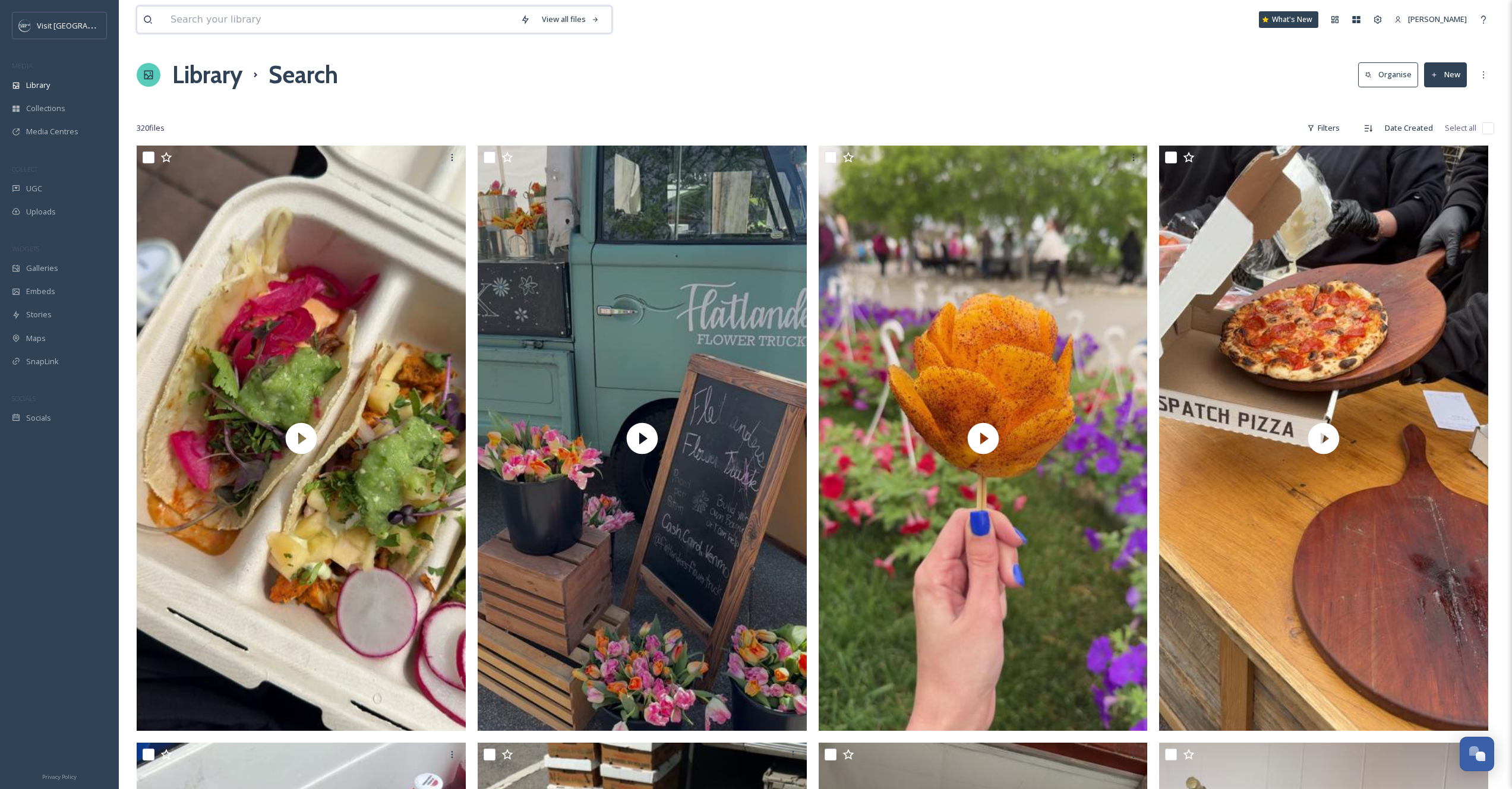
click at [275, 15] on input at bounding box center [339, 19] width 350 height 26
type input "shopping"
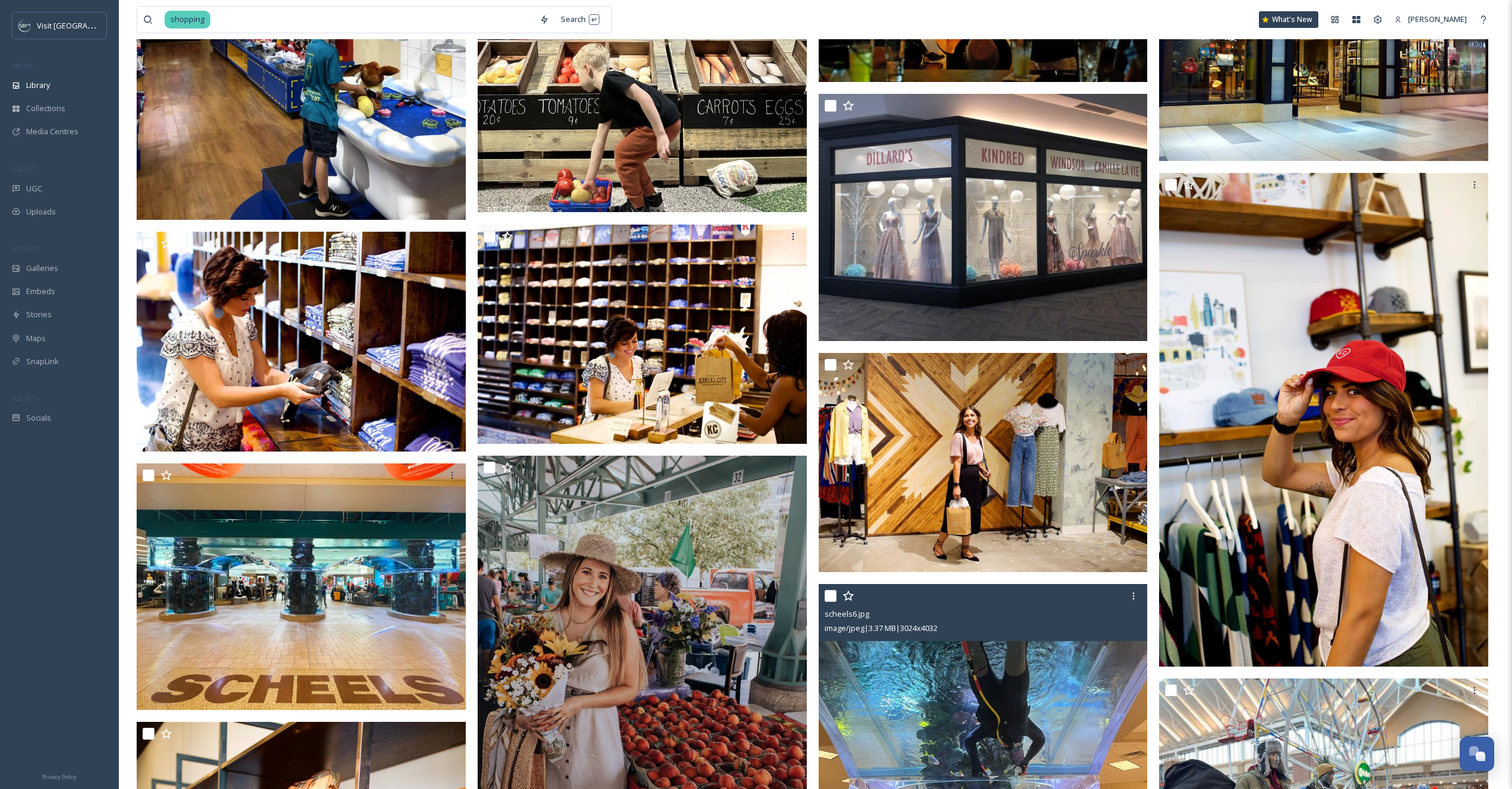
scroll to position [12882, 0]
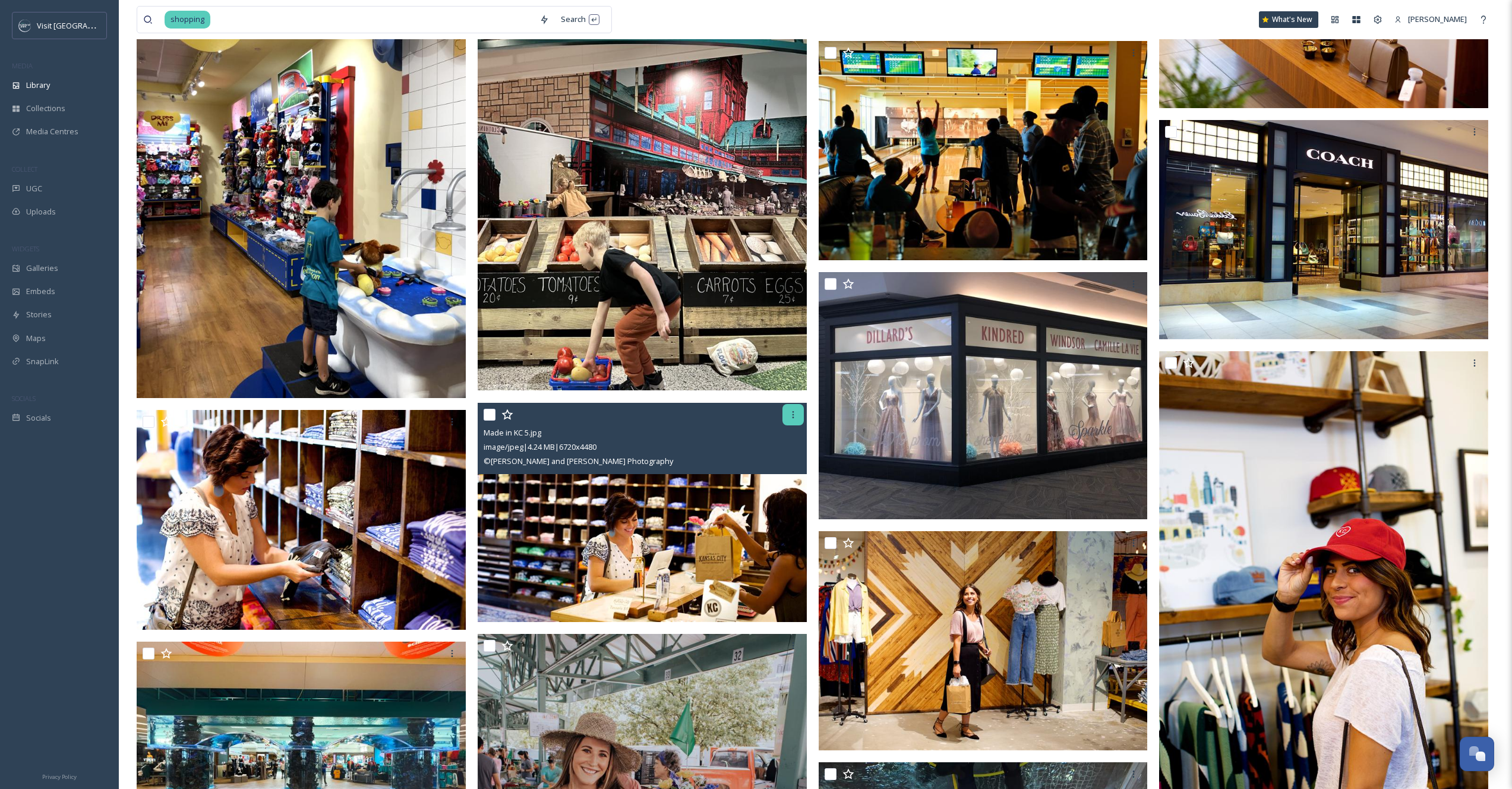
click at [785, 423] on div at bounding box center [793, 415] width 22 height 22
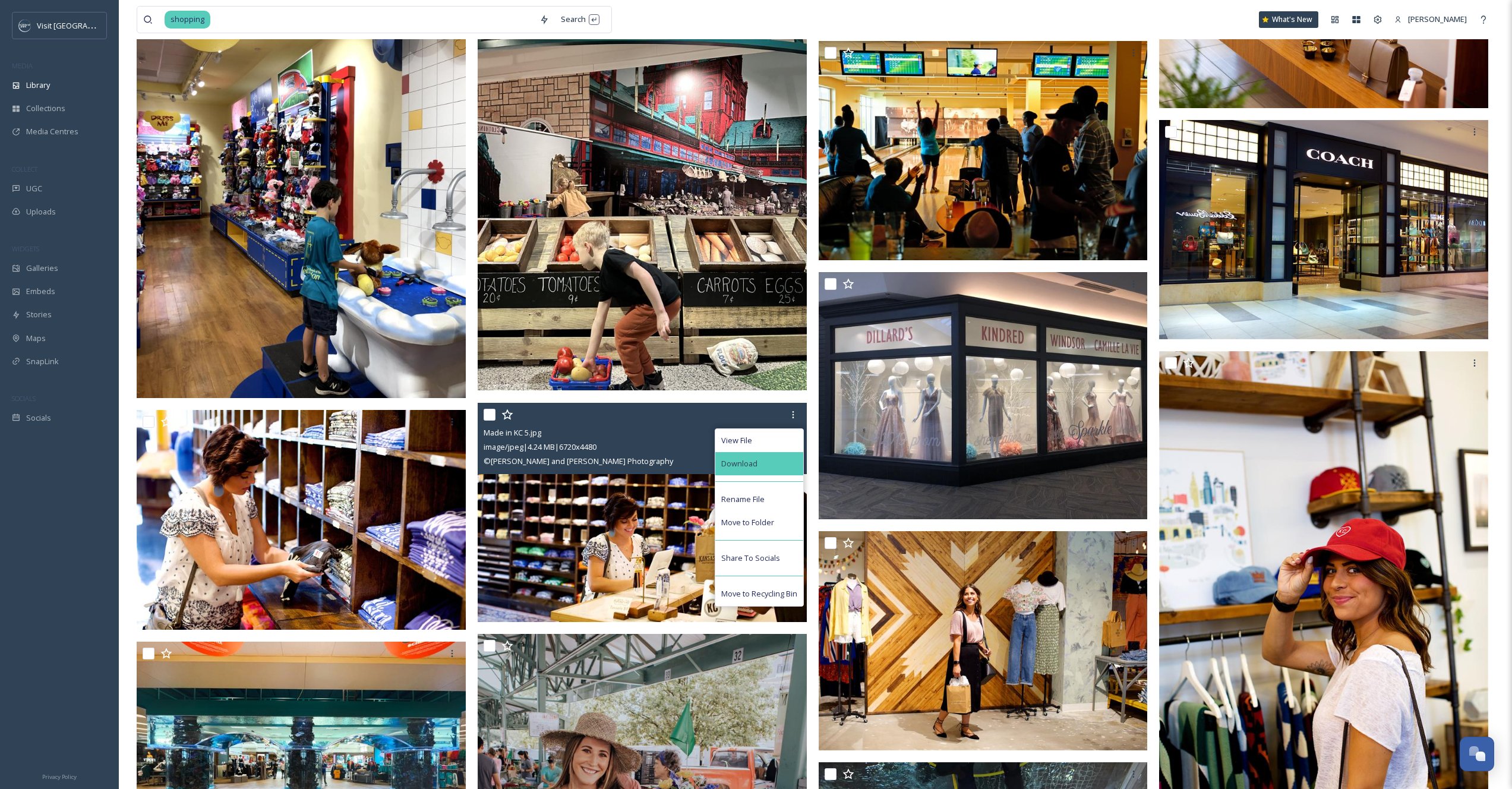
click at [761, 471] on div "Download" at bounding box center [759, 464] width 88 height 23
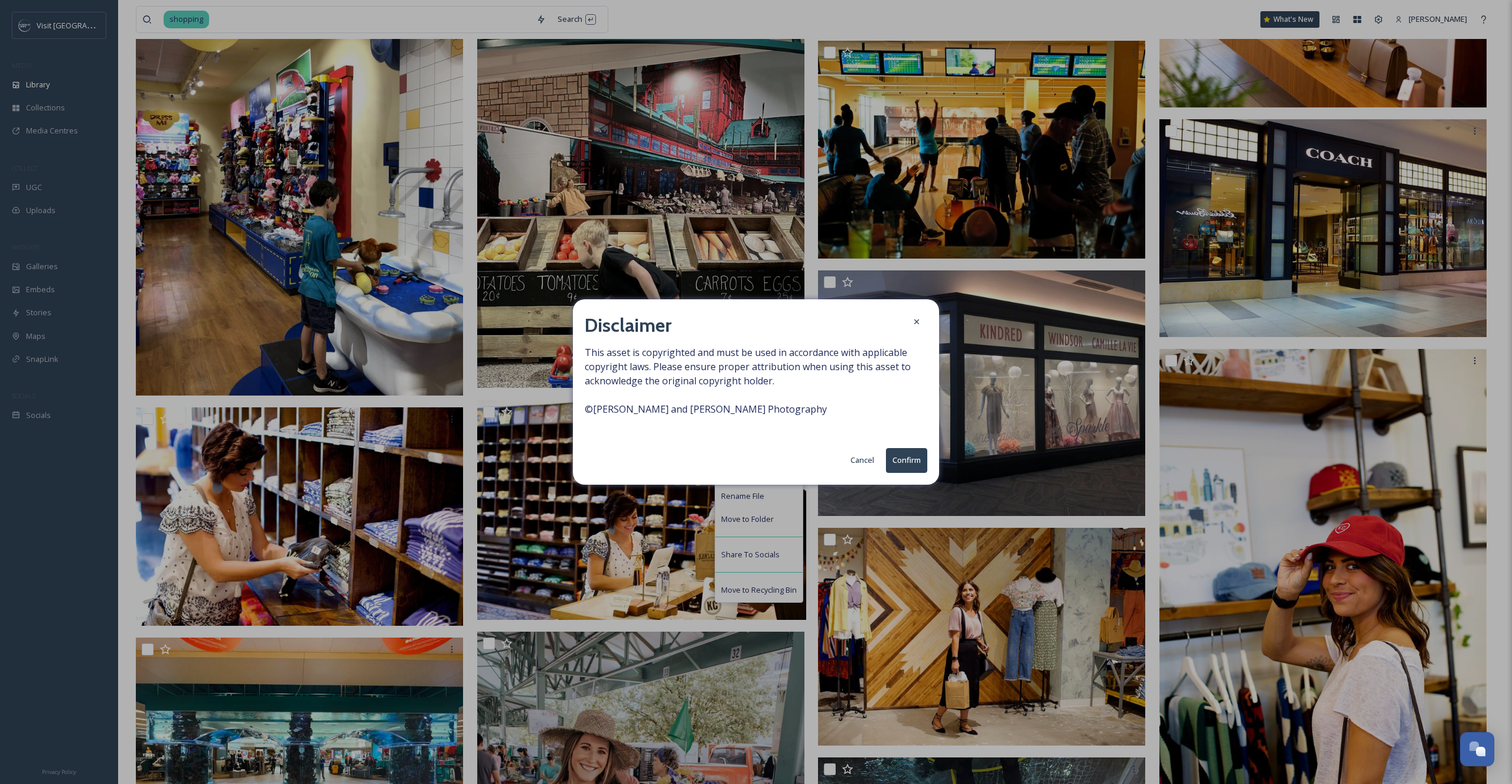
click at [888, 462] on button "Confirm" at bounding box center [906, 461] width 41 height 25
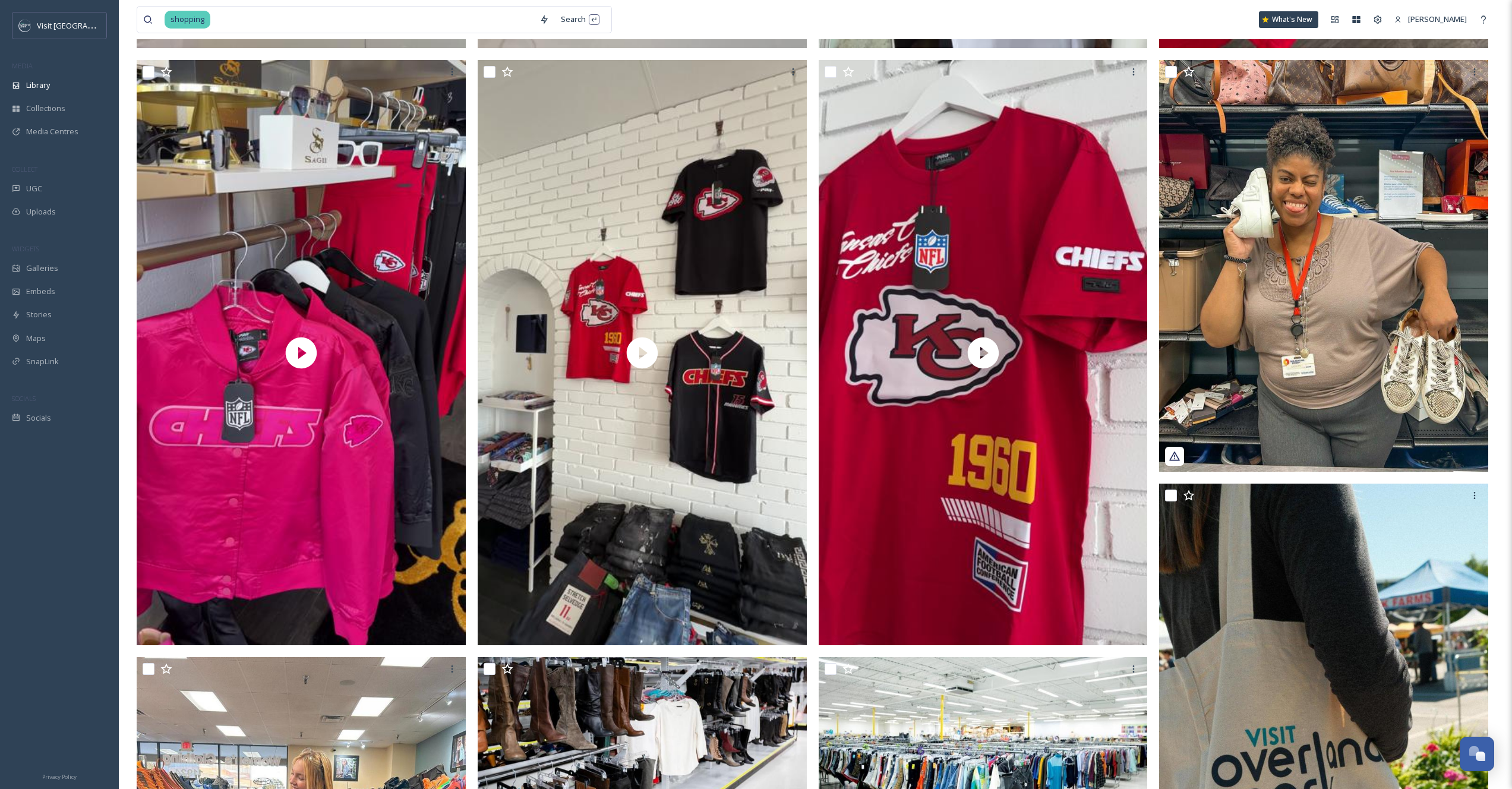
scroll to position [5208, 0]
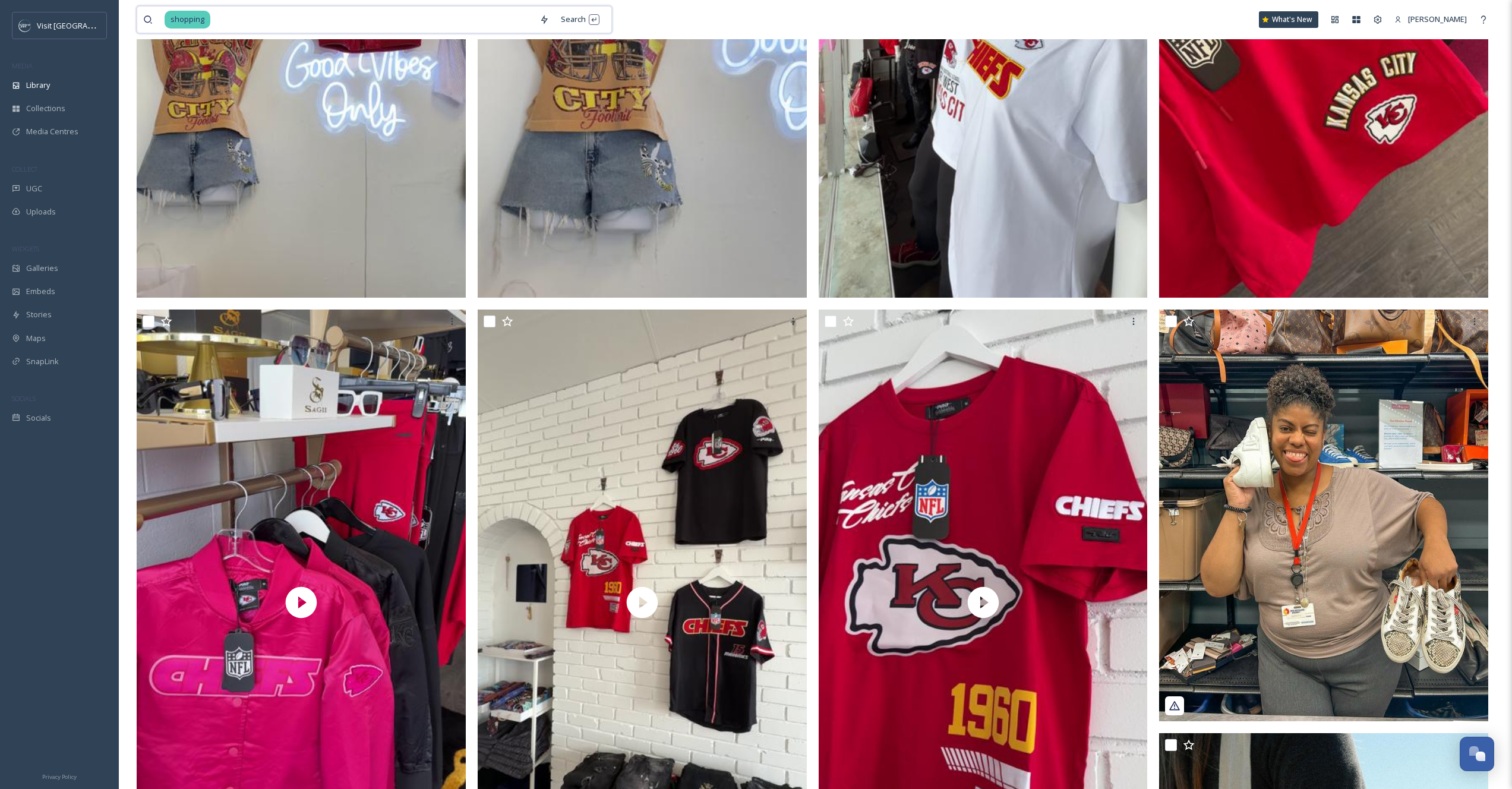
click at [247, 12] on input at bounding box center [372, 19] width 322 height 26
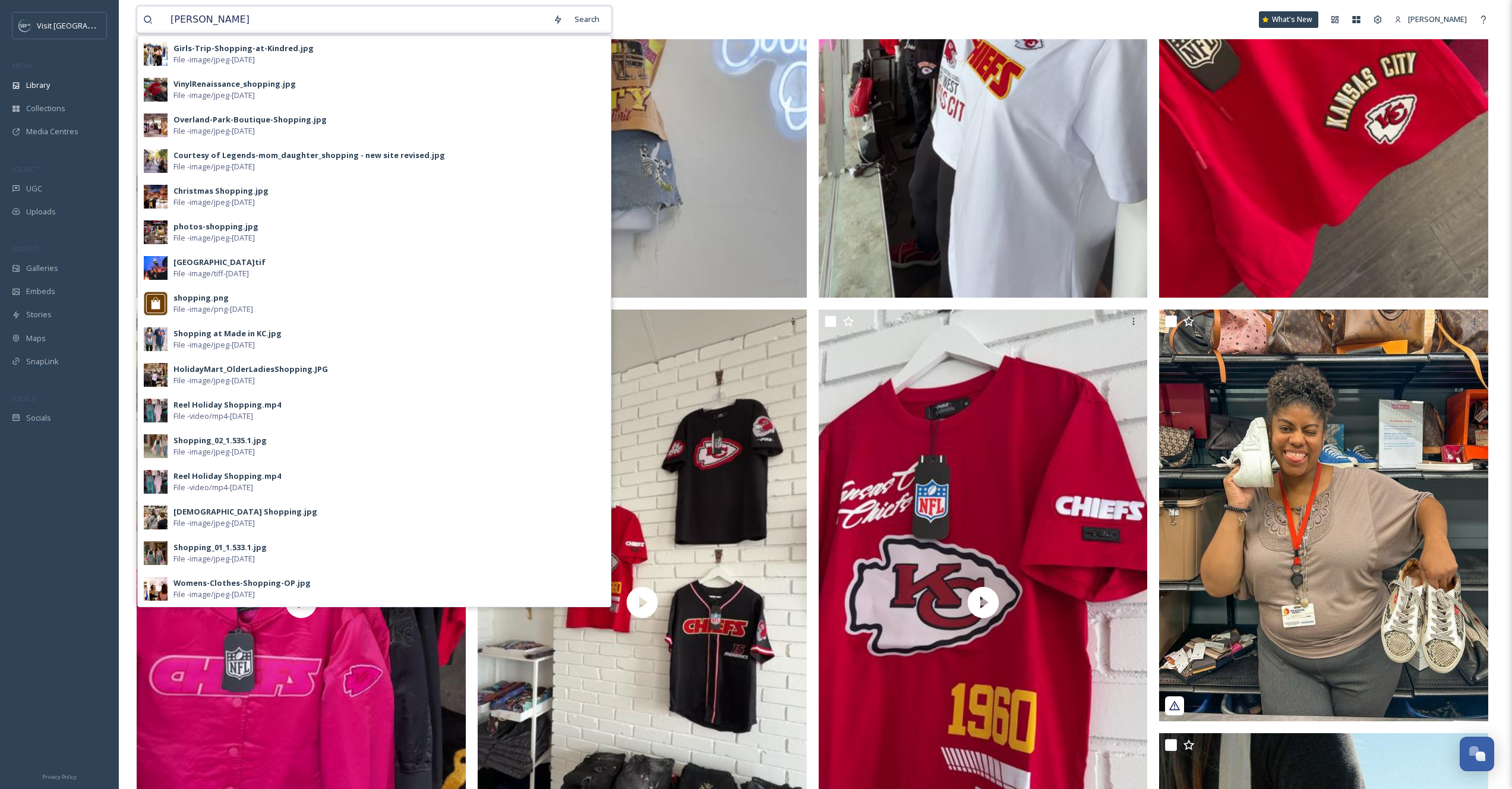
type input "scheels"
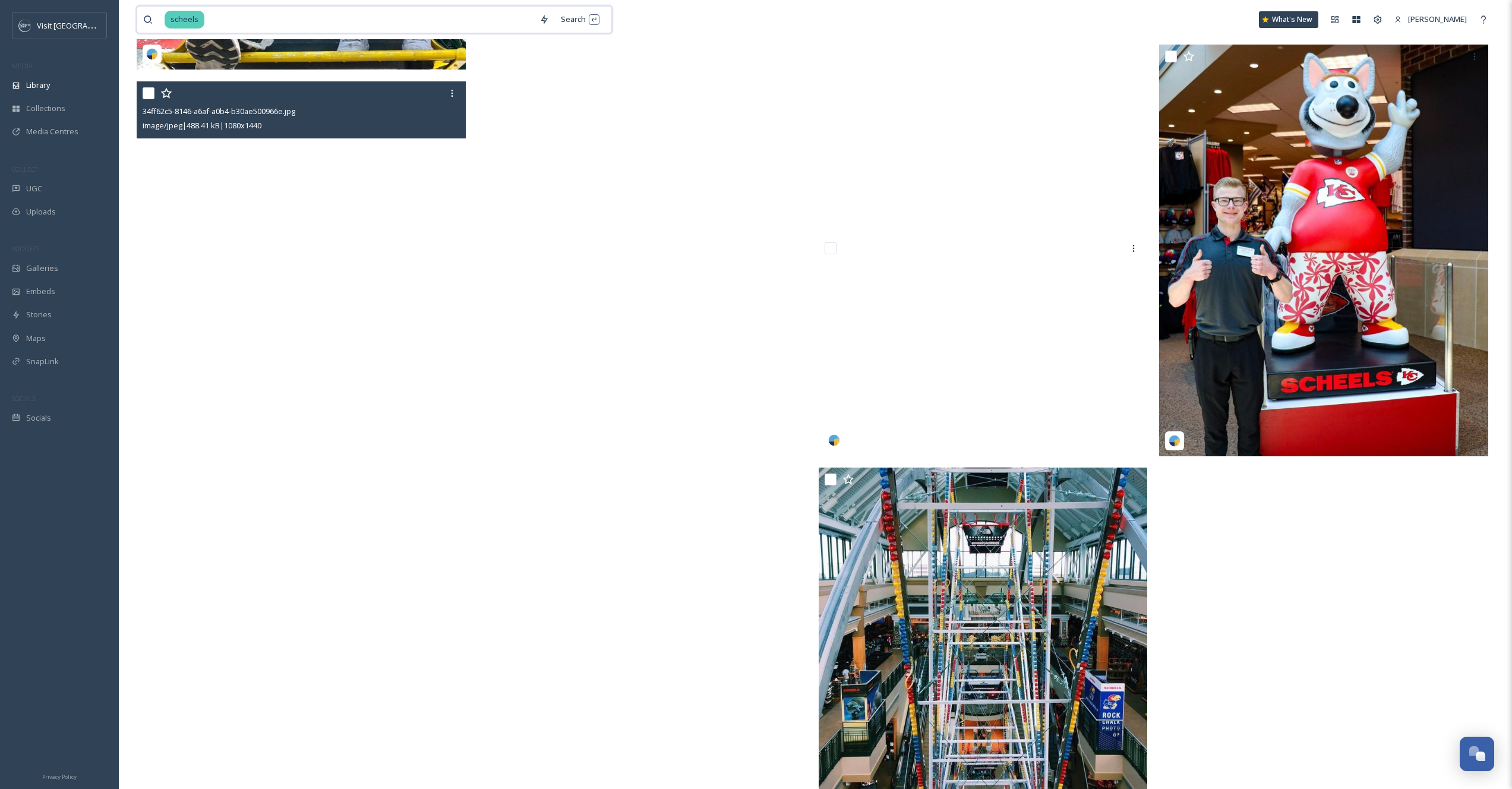
scroll to position [9162, 0]
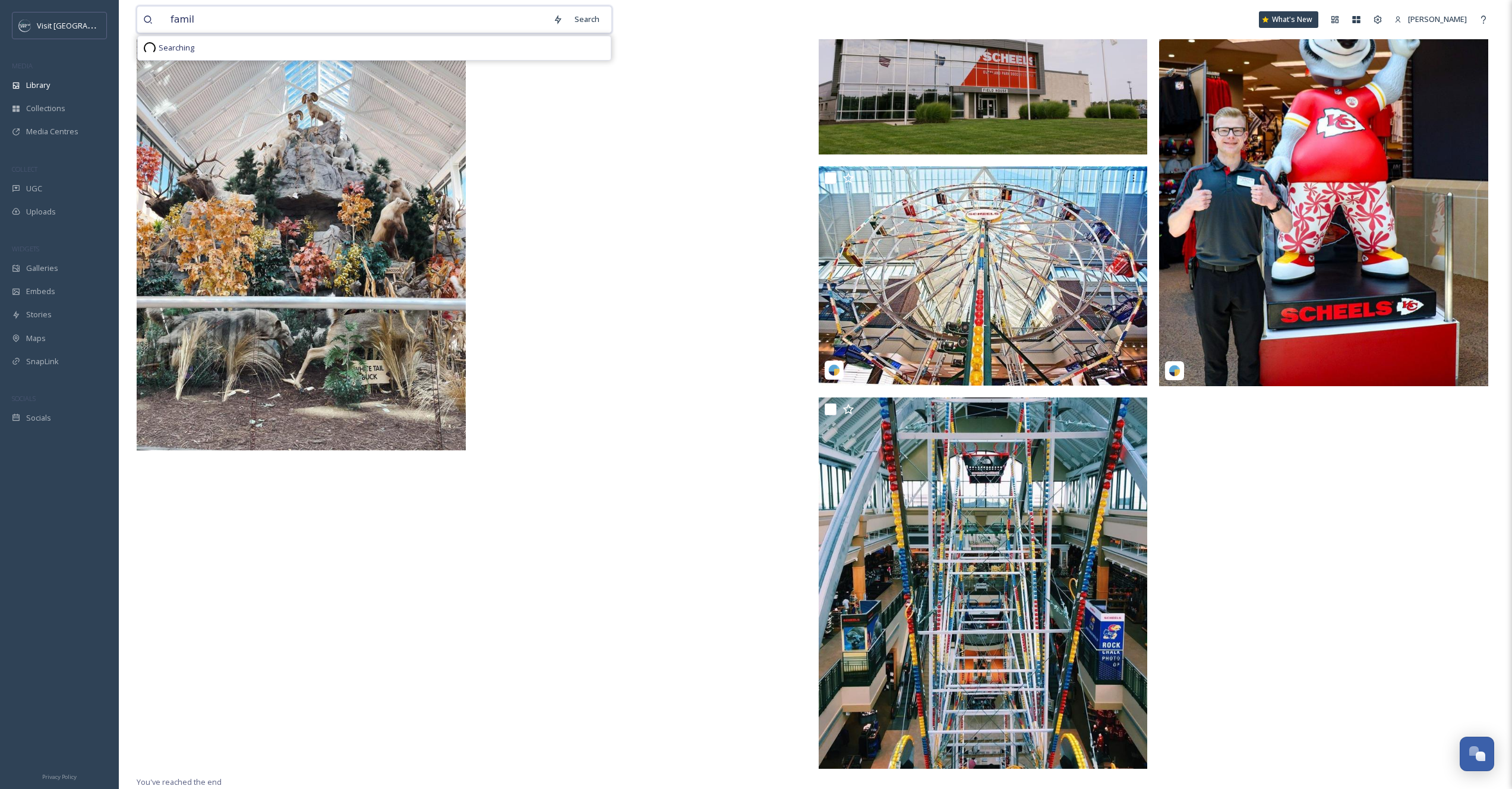
type input "family"
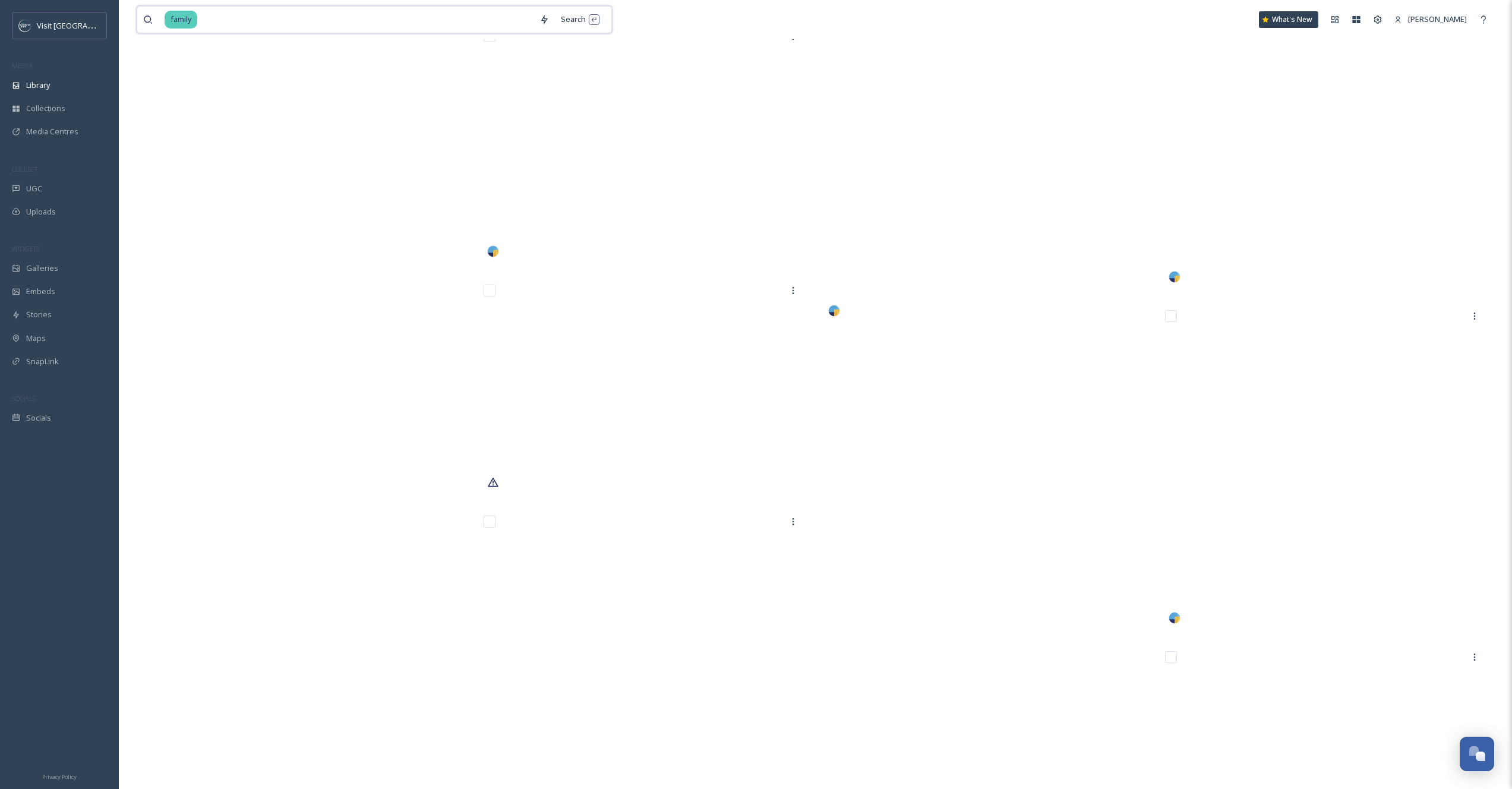
scroll to position [21945, 0]
